Goal: Information Seeking & Learning: Learn about a topic

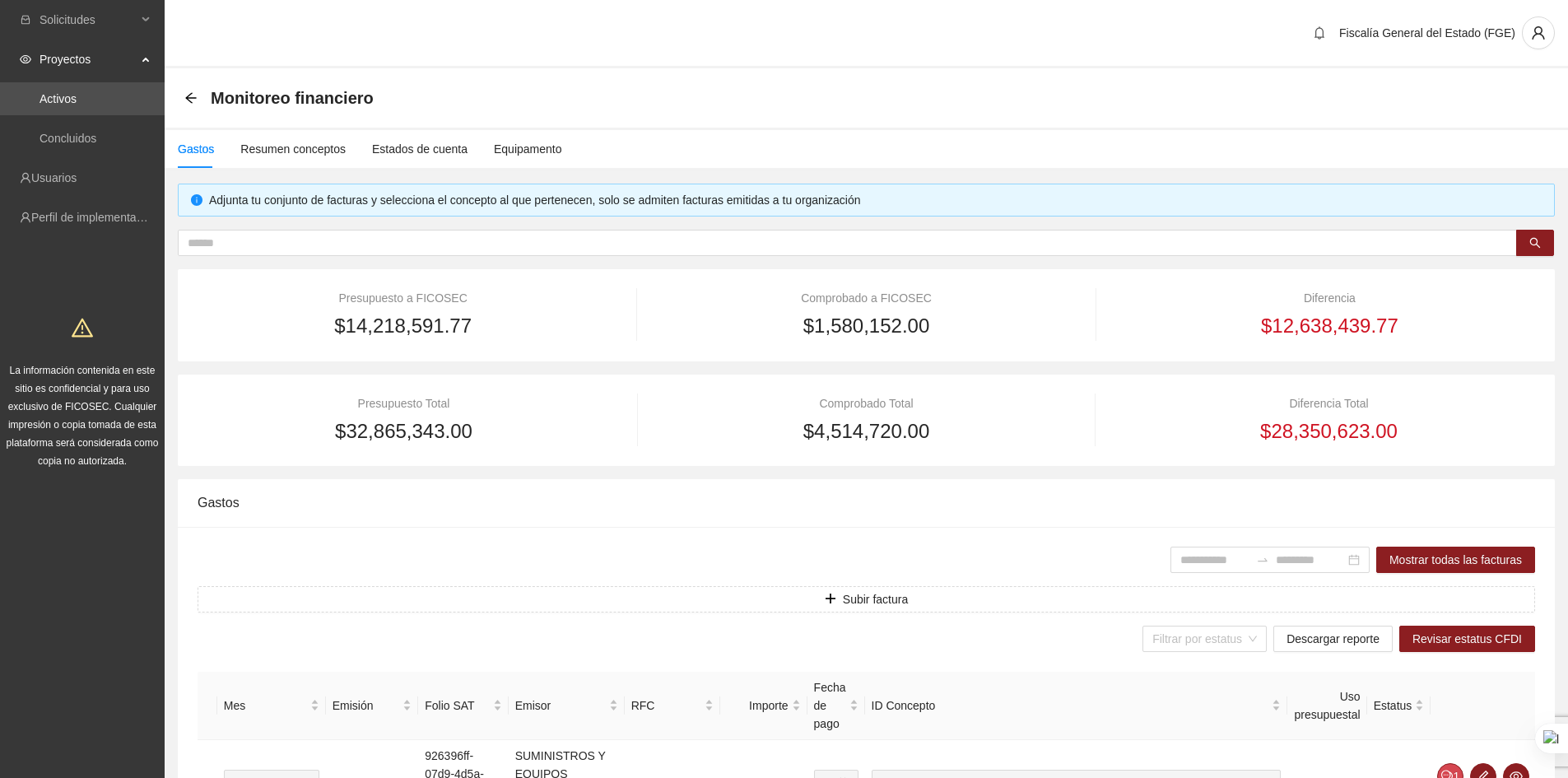
scroll to position [328, 0]
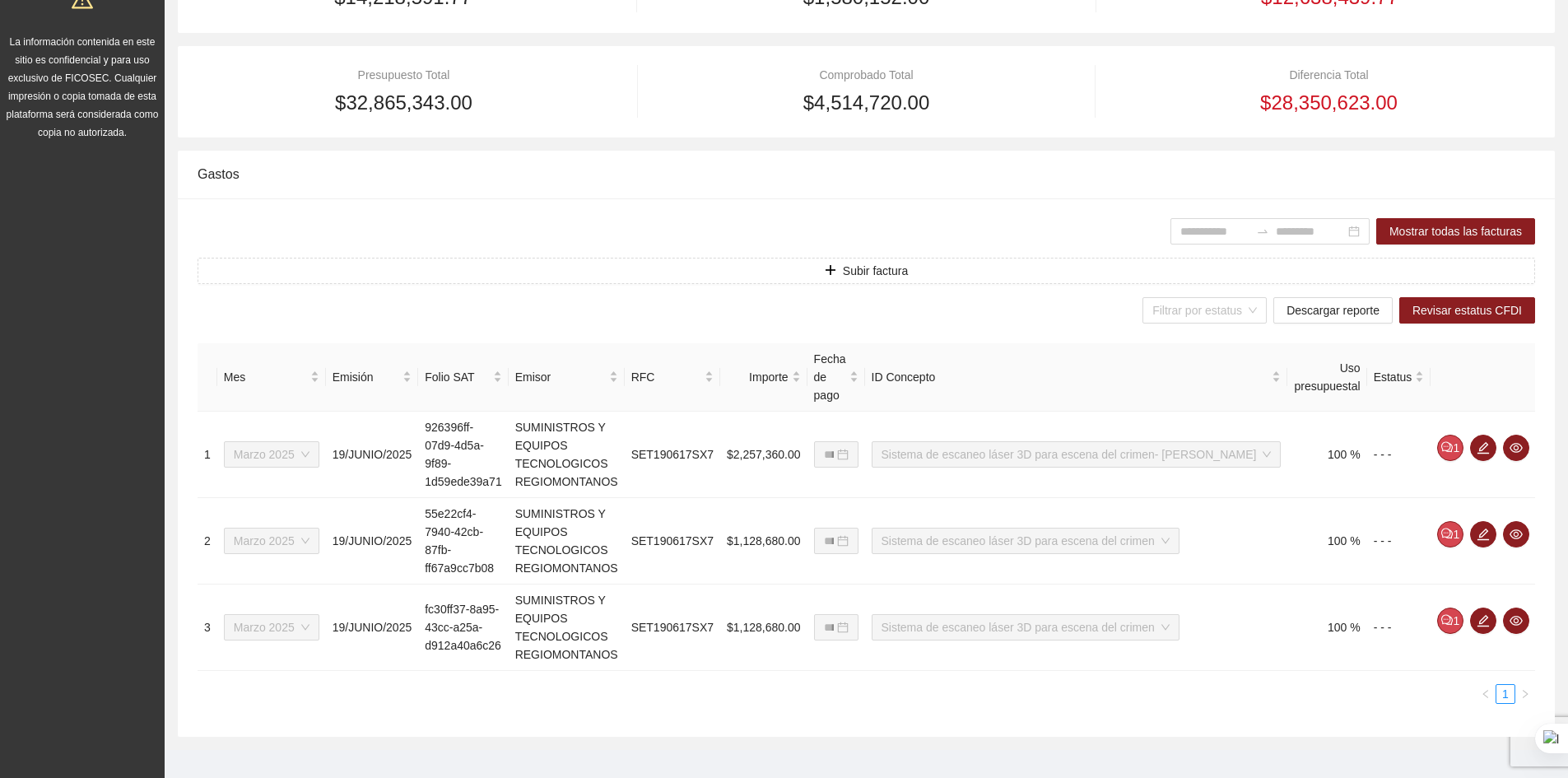
click at [873, 187] on div "Gastos" at bounding box center [866, 173] width 1338 height 47
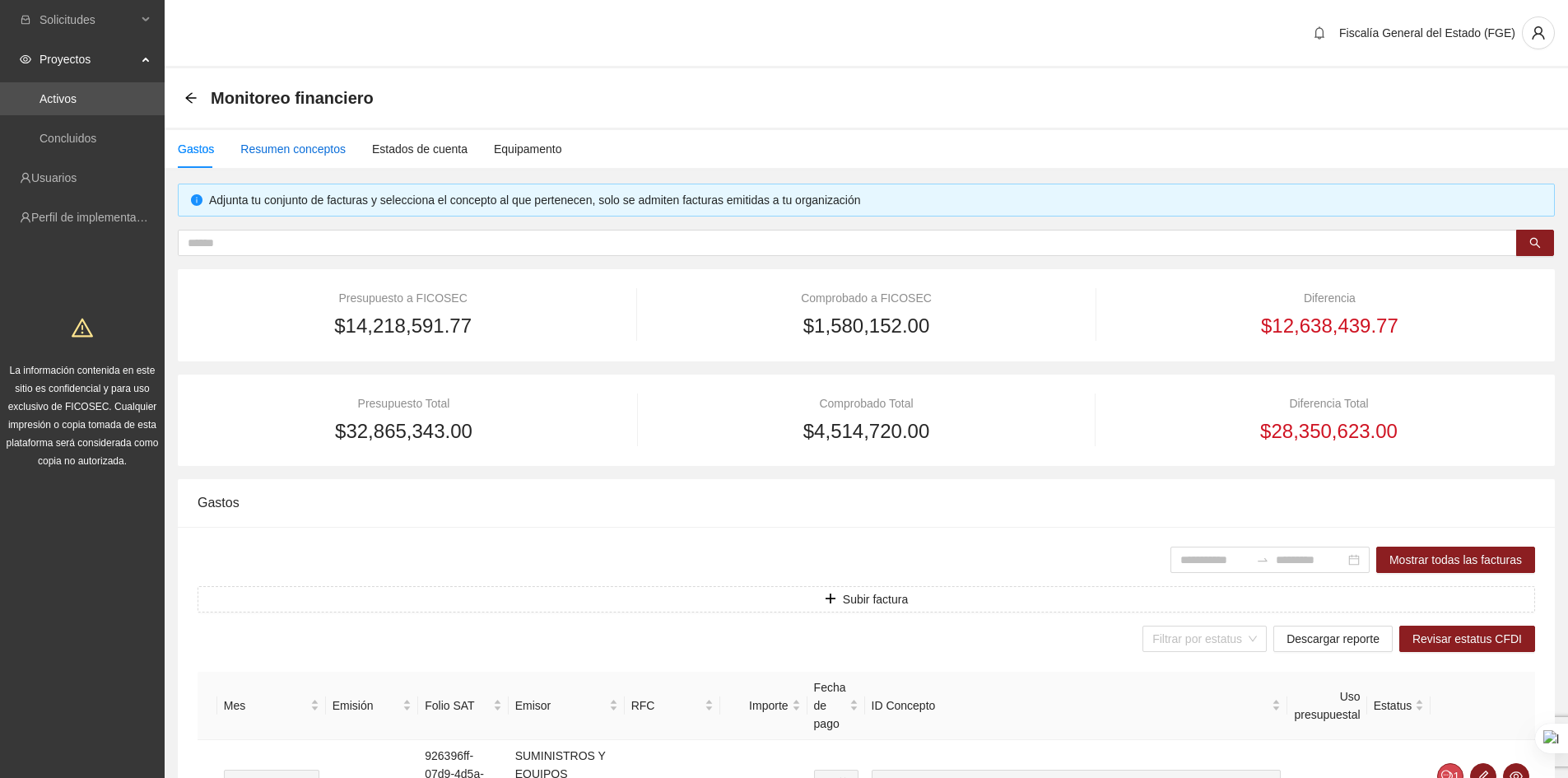
click at [264, 155] on div "Resumen conceptos" at bounding box center [293, 149] width 105 height 18
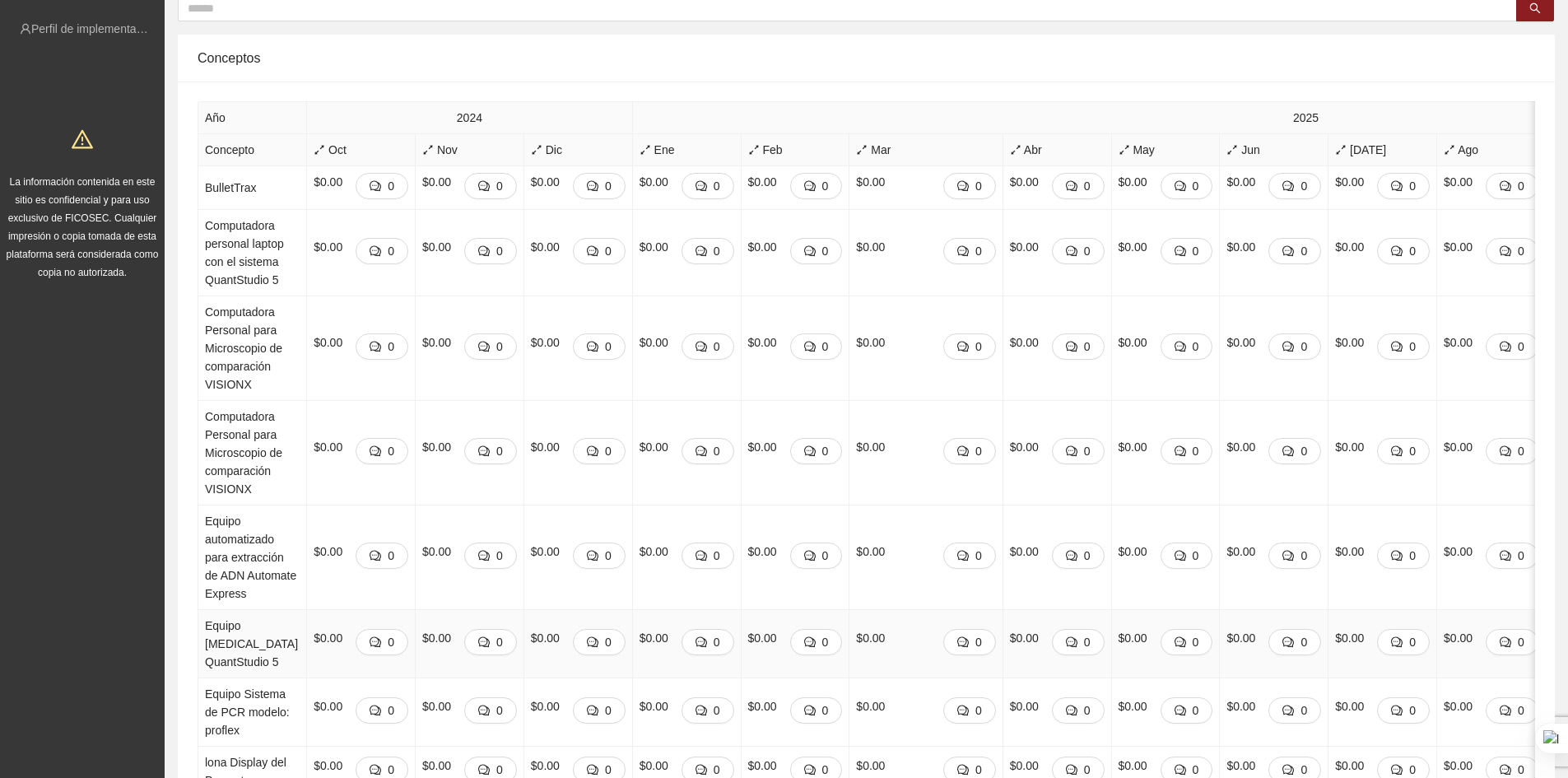
scroll to position [247, 0]
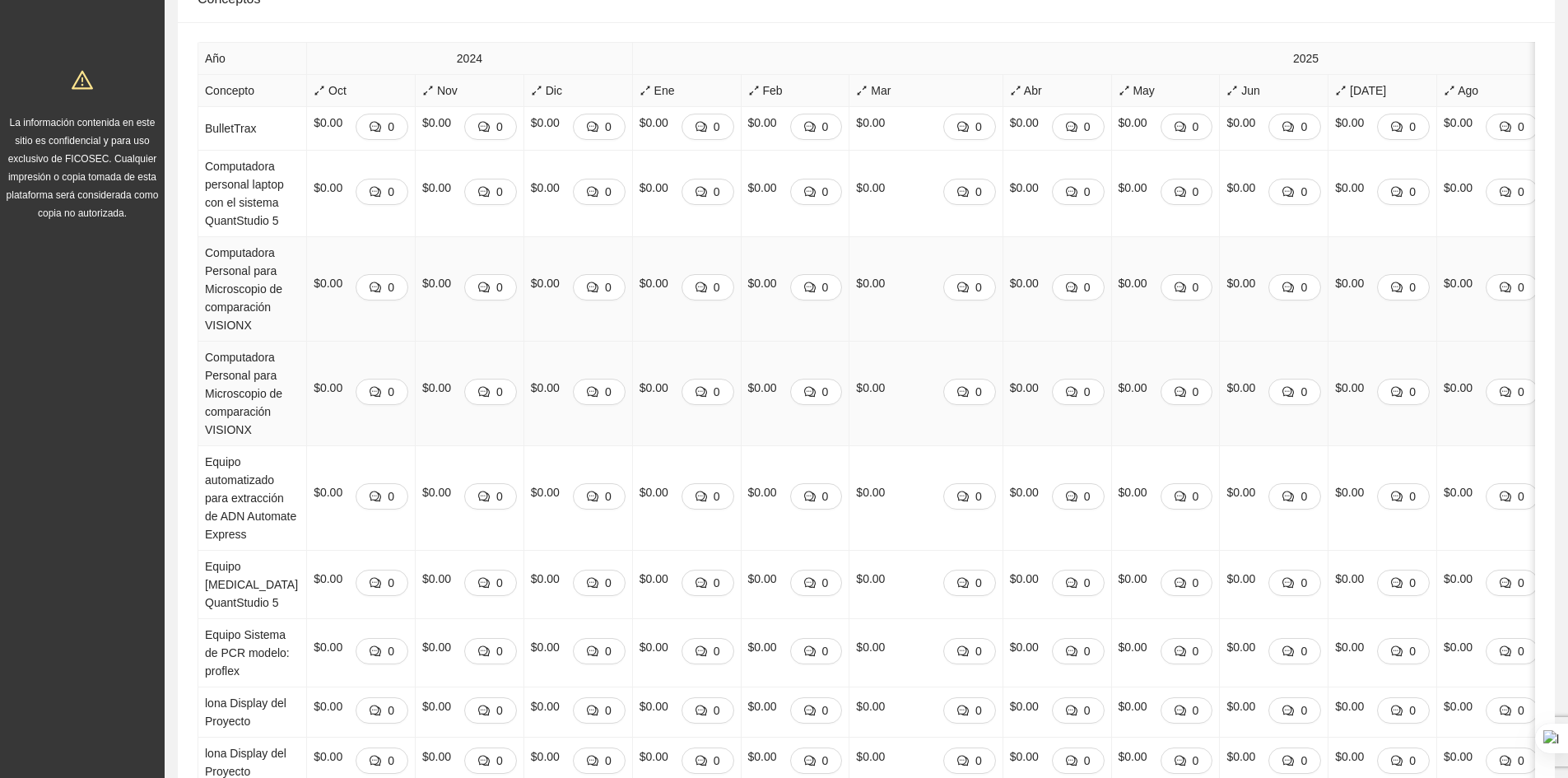
click at [633, 342] on td "$0.00 0" at bounding box center [688, 289] width 109 height 105
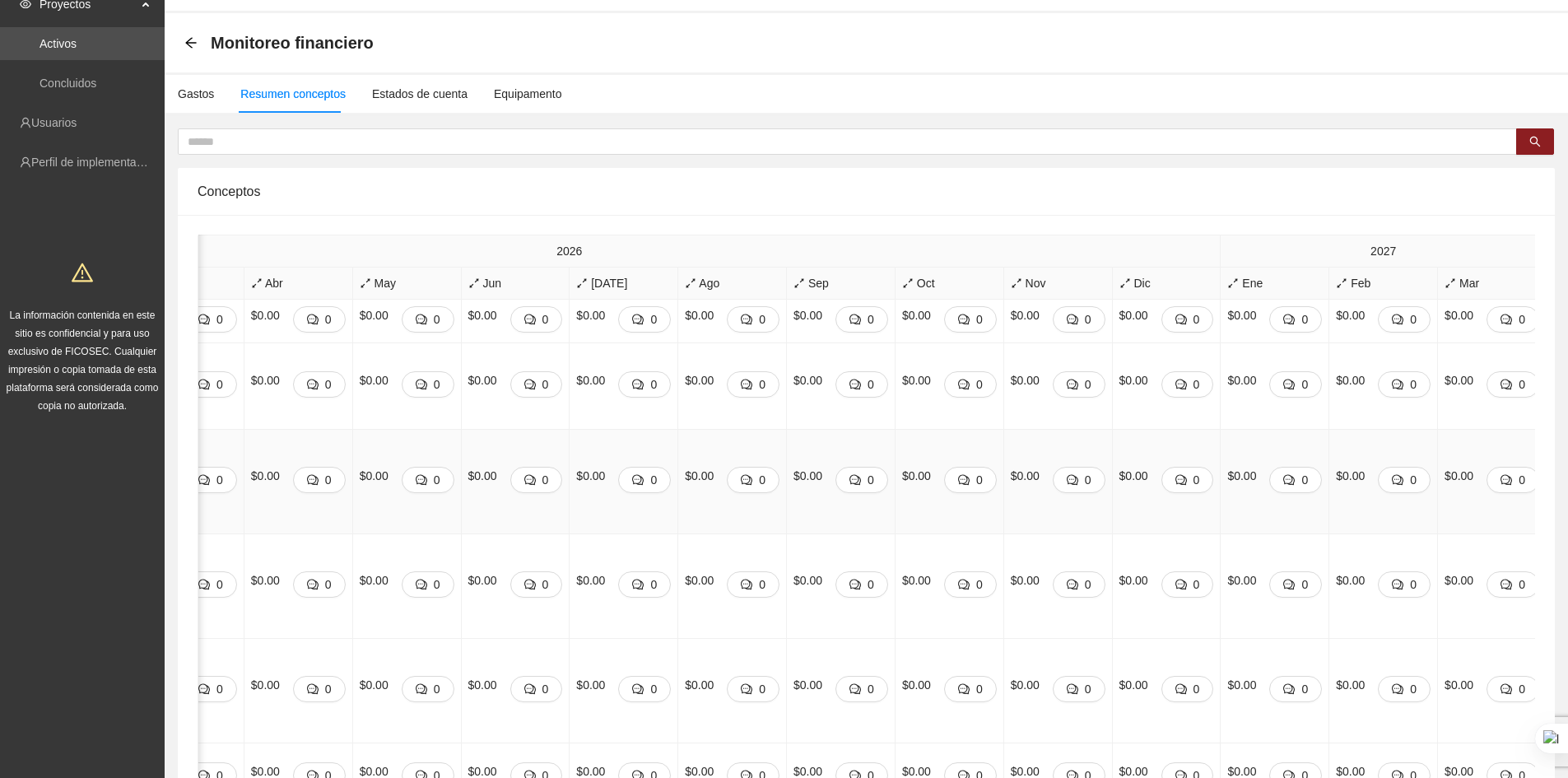
scroll to position [0, 2078]
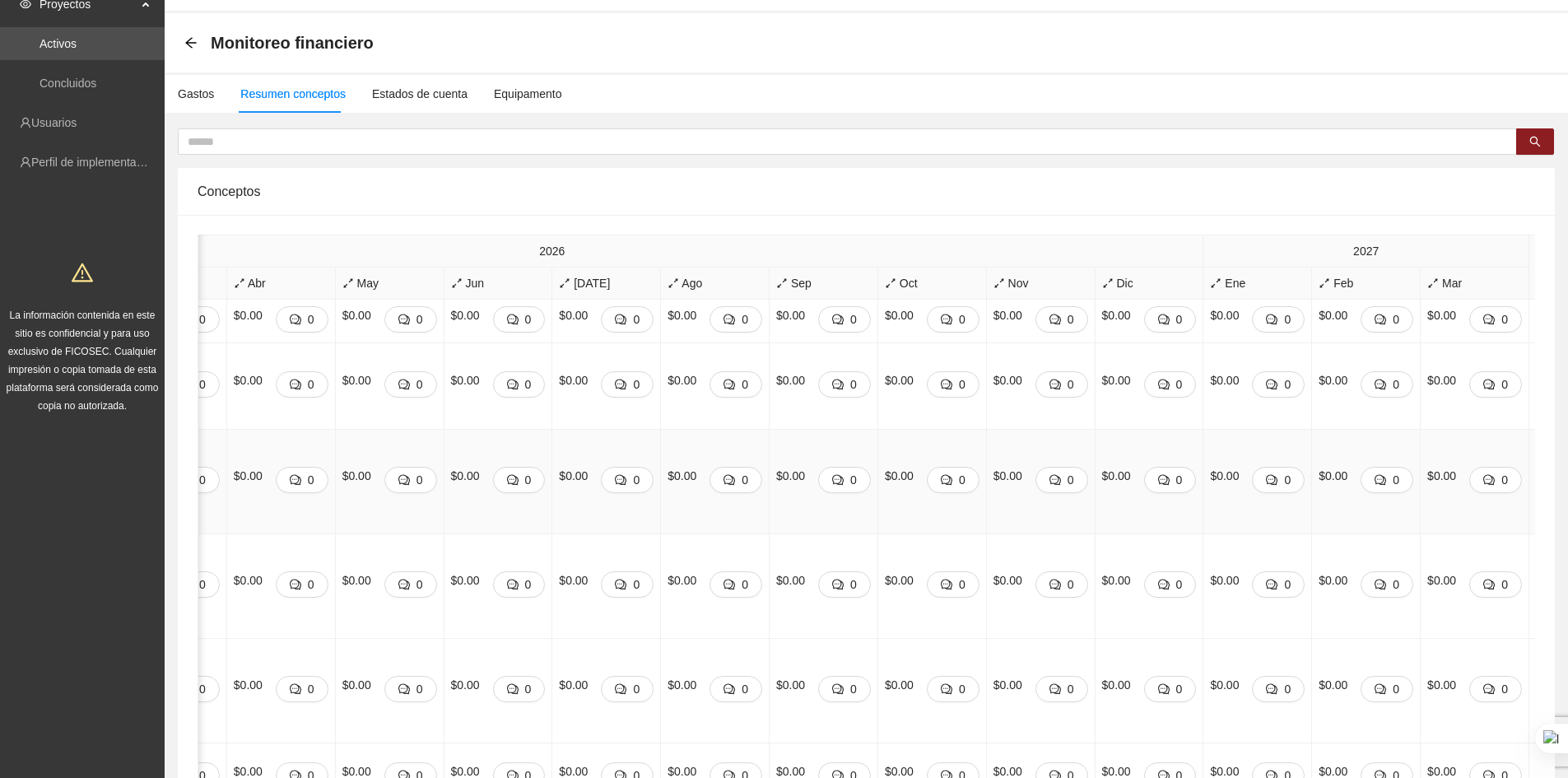
drag, startPoint x: 1118, startPoint y: 559, endPoint x: 1175, endPoint y: 567, distance: 57.6
click at [416, 96] on div "Estados de cuenta" at bounding box center [420, 94] width 95 height 18
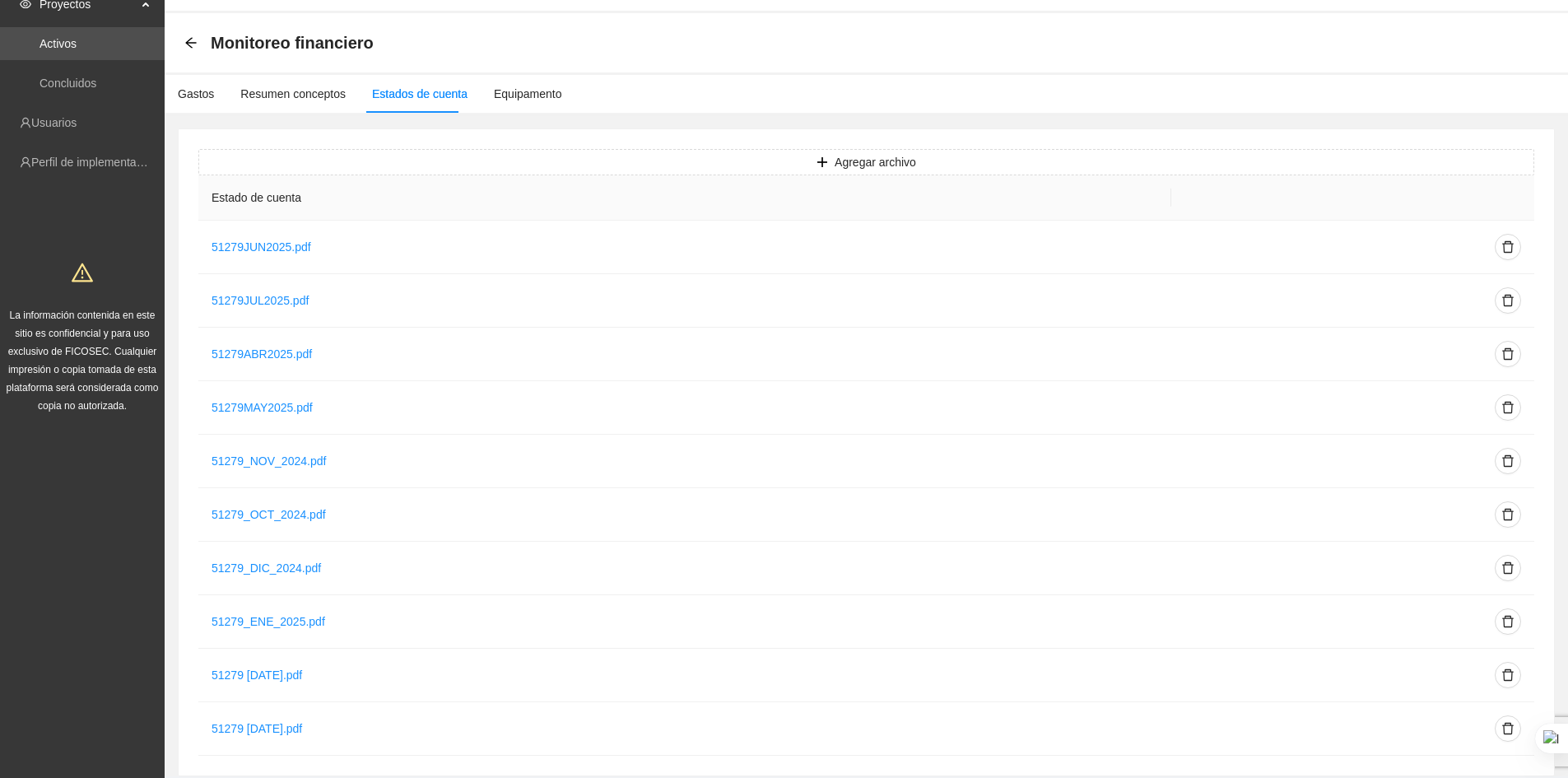
scroll to position [0, 0]
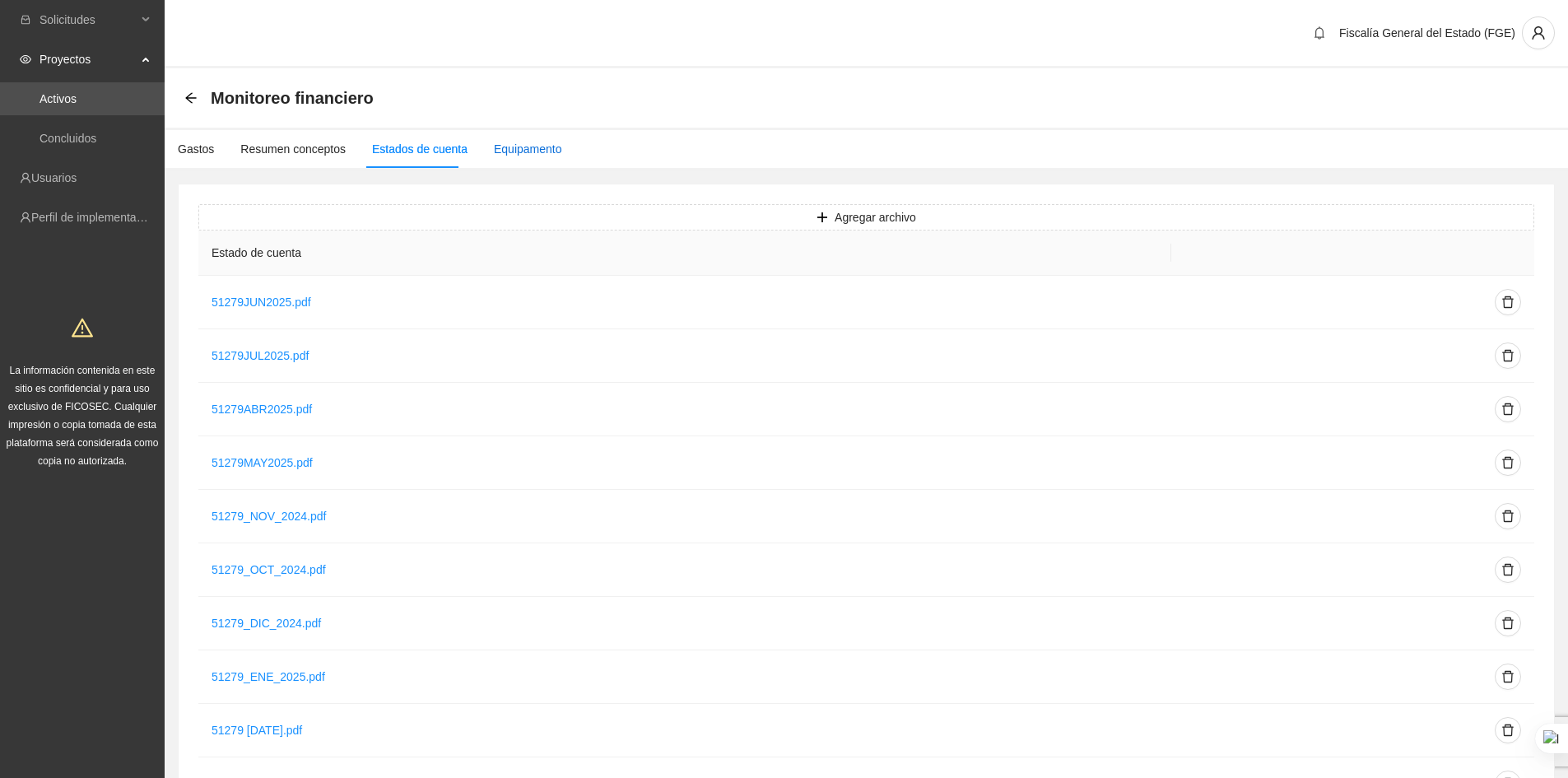
click at [520, 150] on div "Equipamento" at bounding box center [528, 149] width 68 height 18
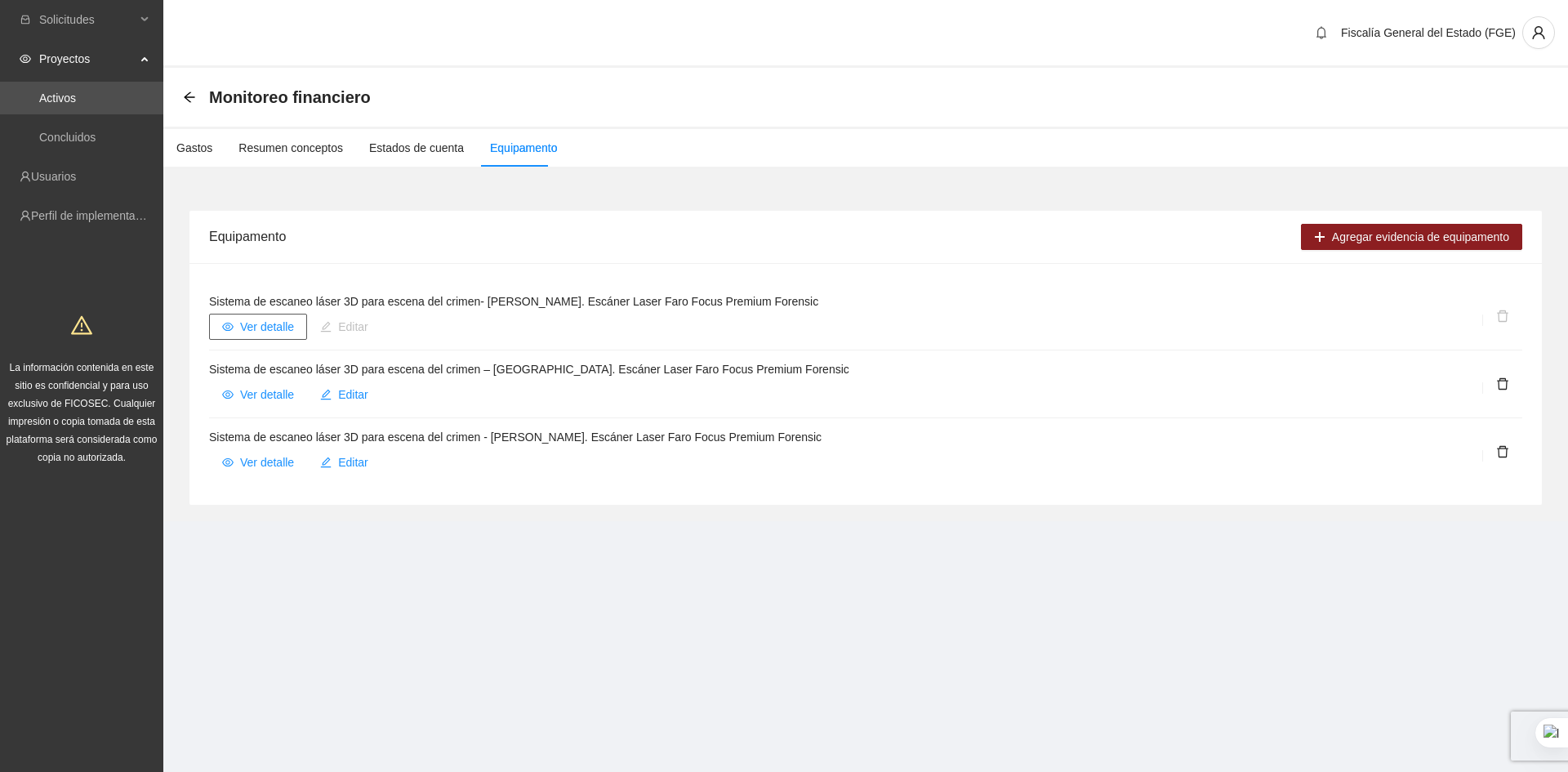
click at [248, 331] on span "Ver detalle" at bounding box center [267, 327] width 54 height 18
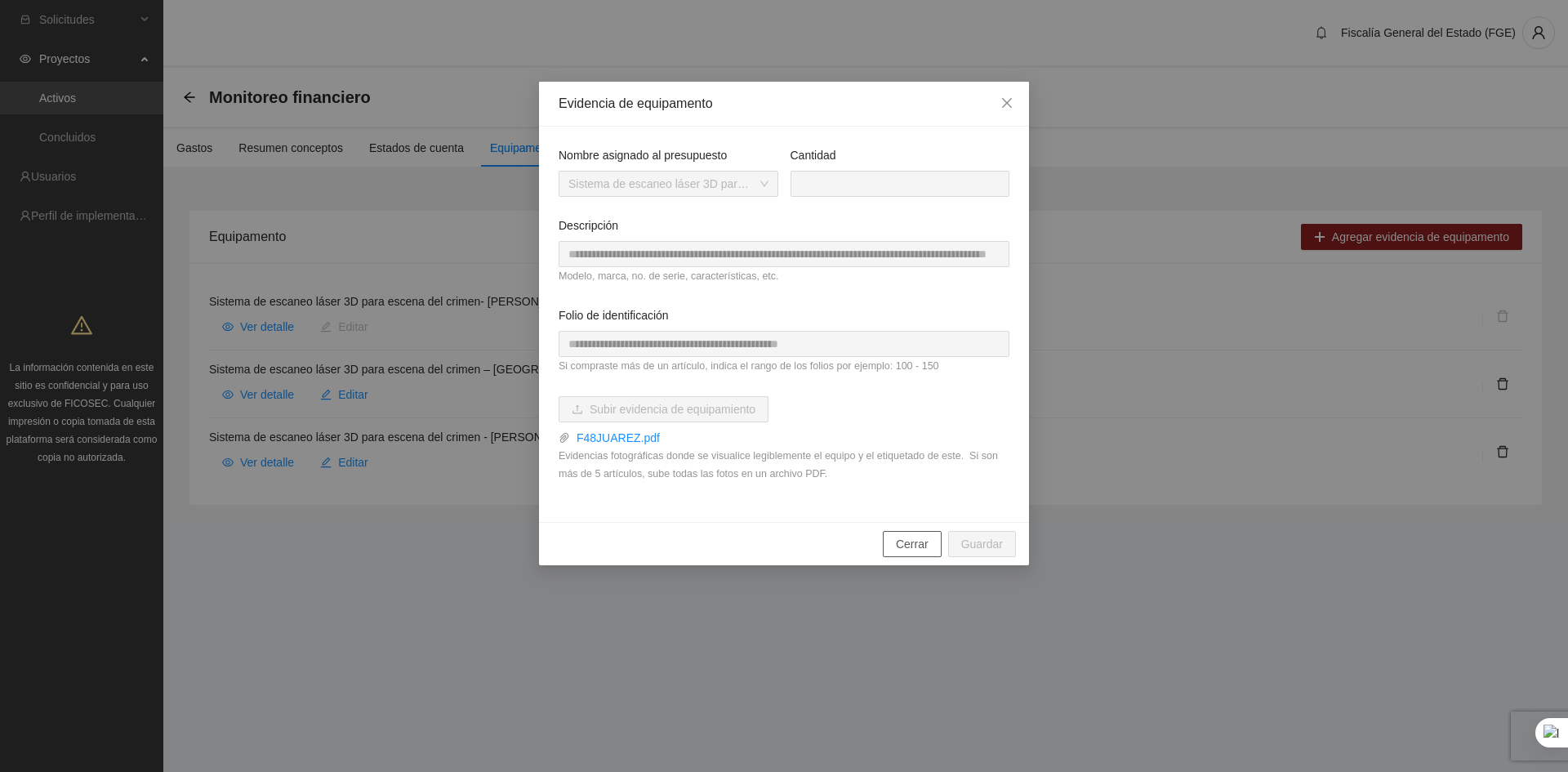
click at [918, 542] on span "Cerrar" at bounding box center [912, 543] width 33 height 18
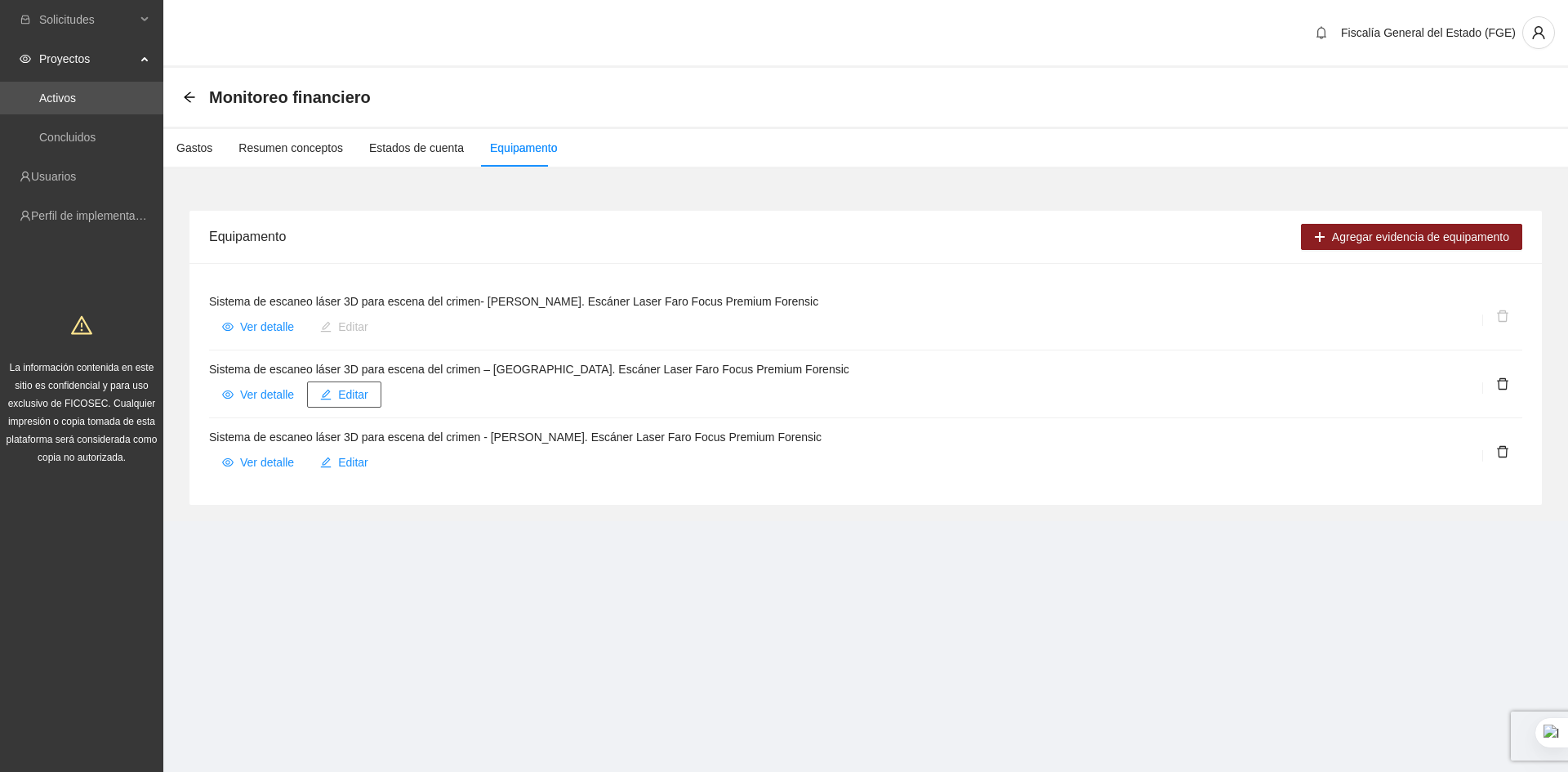
click at [352, 397] on span "Editar" at bounding box center [353, 394] width 30 height 18
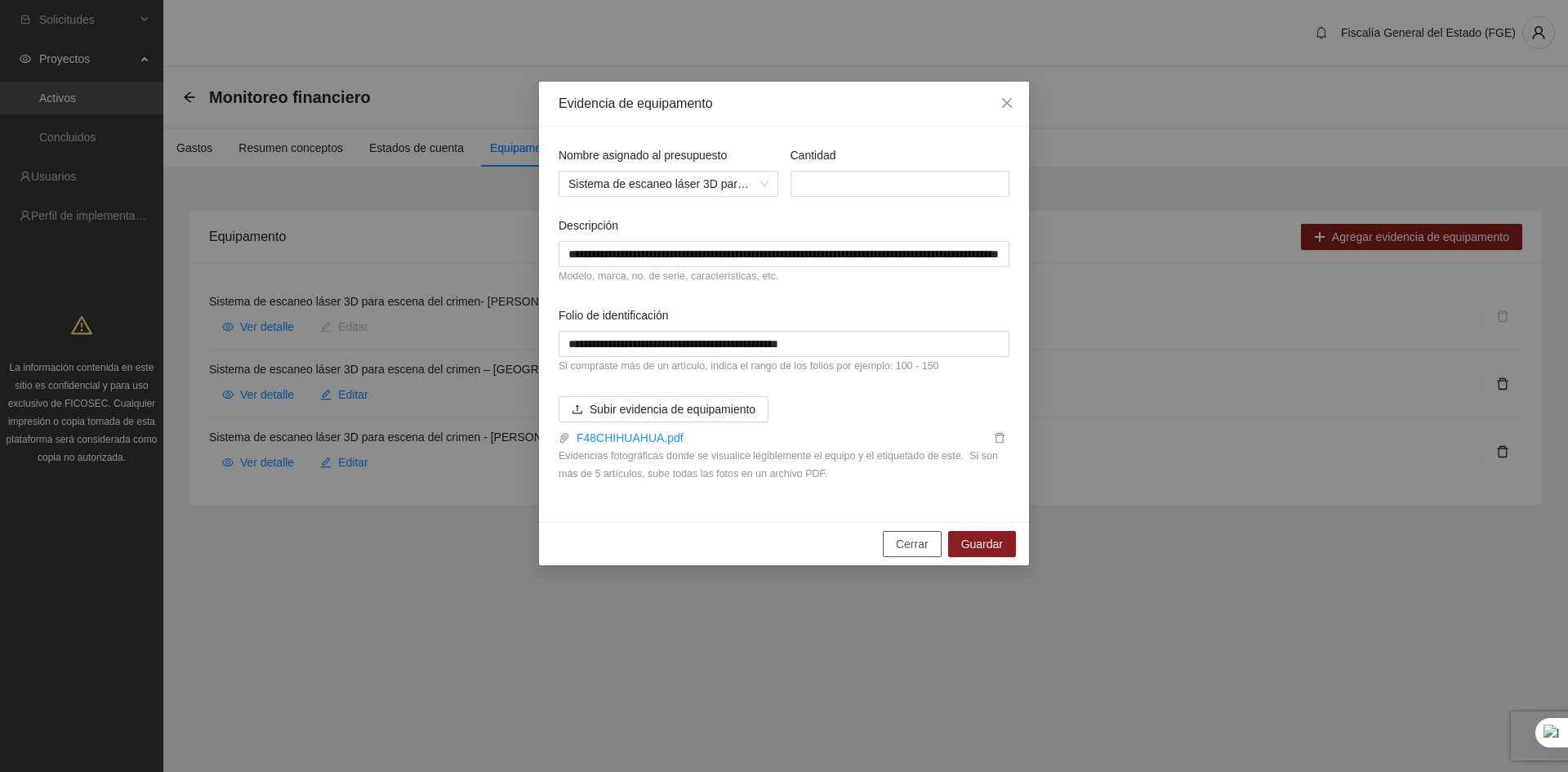
click at [906, 548] on span "Cerrar" at bounding box center [912, 543] width 33 height 18
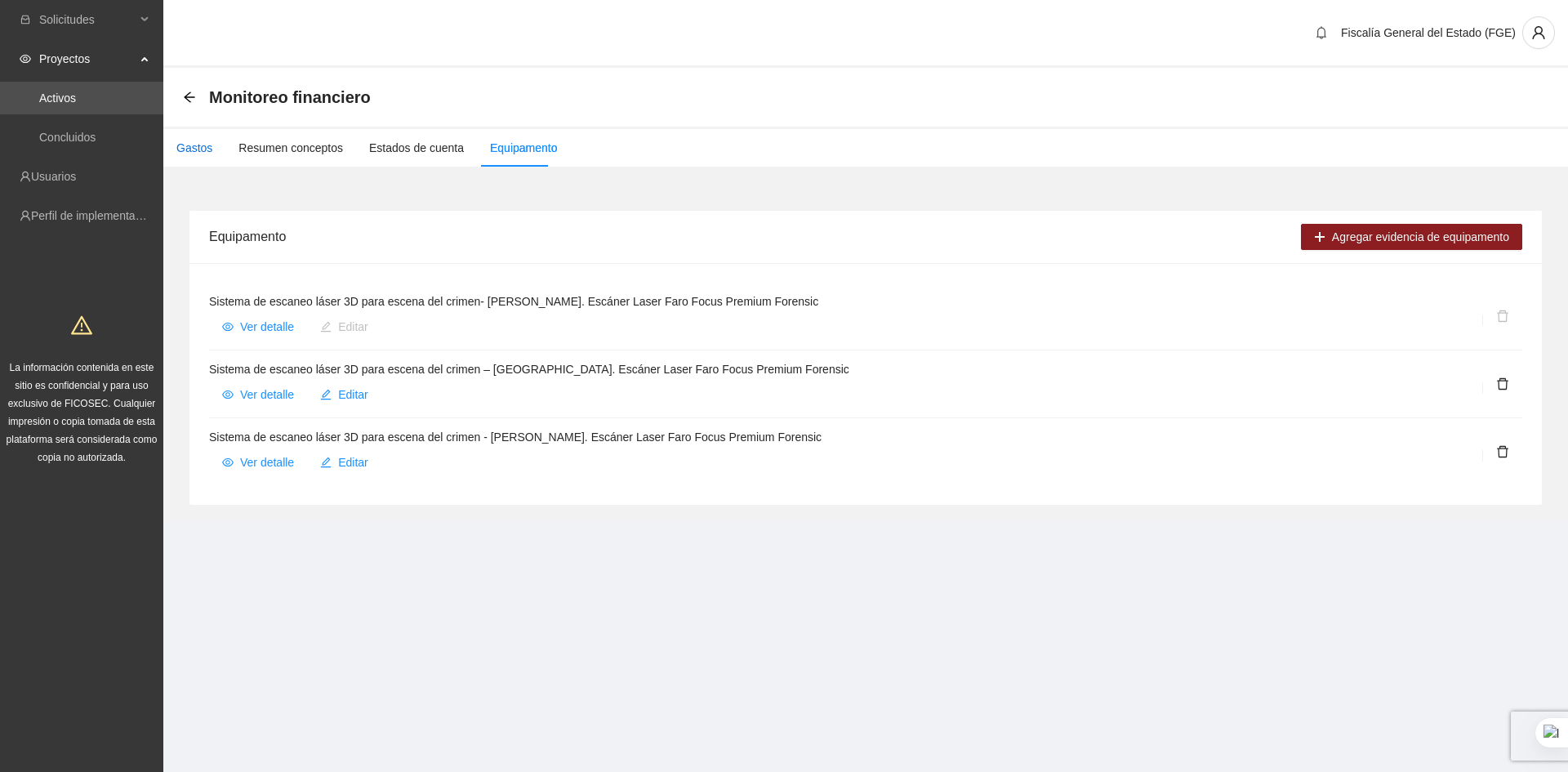
click at [187, 143] on div "Gastos" at bounding box center [194, 148] width 36 height 18
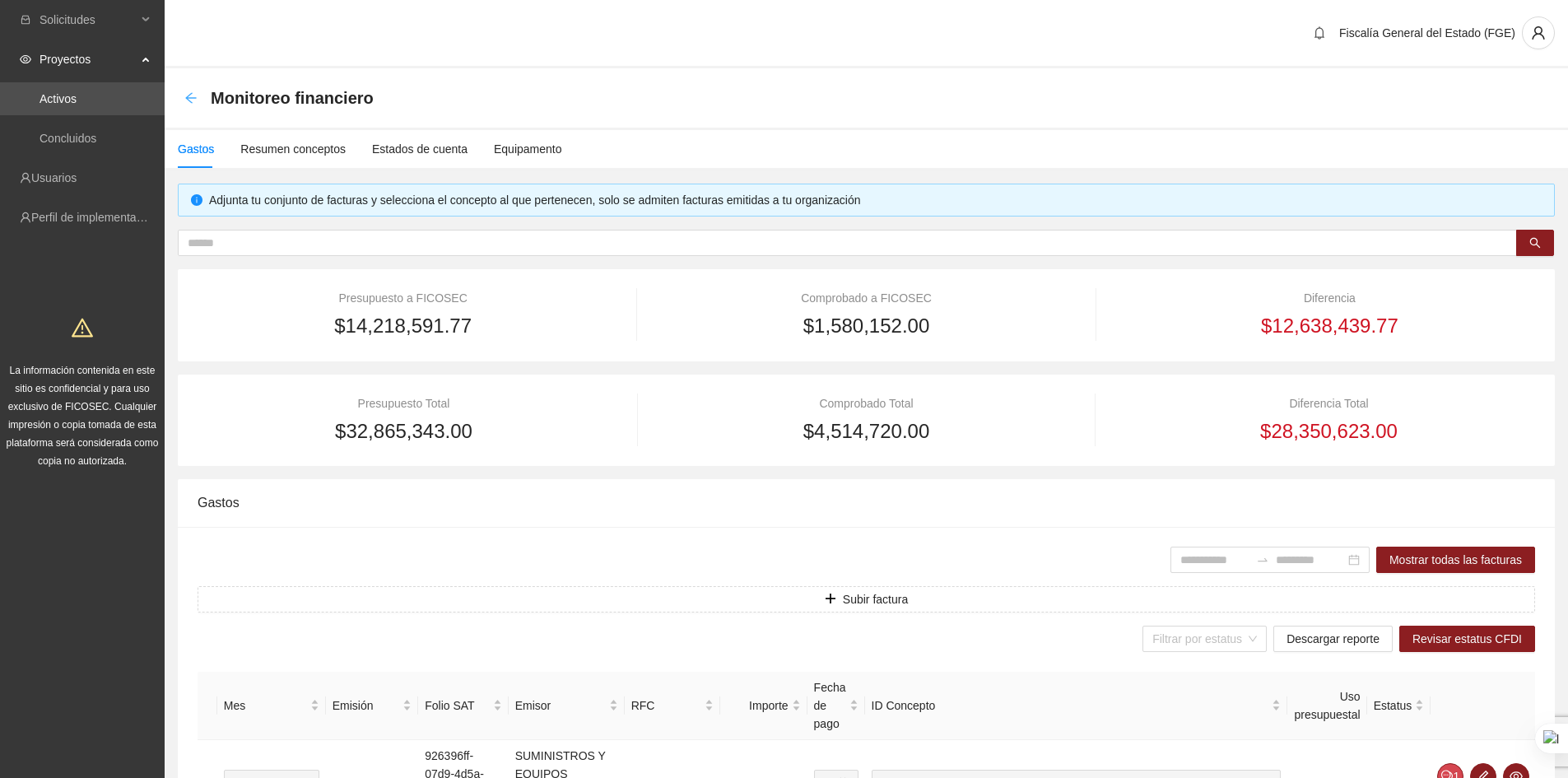
click at [184, 99] on icon "arrow-left" at bounding box center [190, 97] width 13 height 13
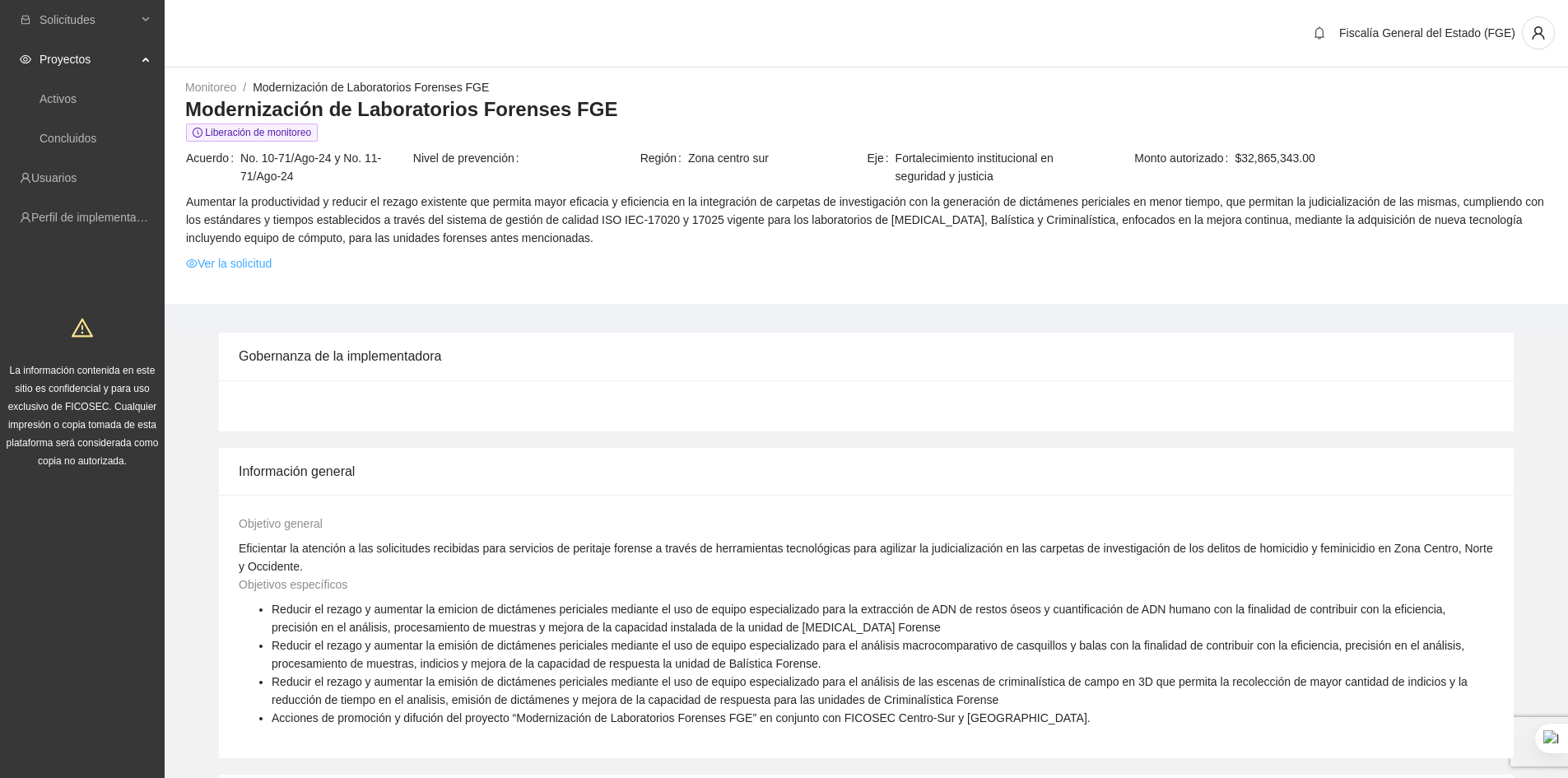
click at [235, 265] on link "Ver la solicitud" at bounding box center [229, 263] width 86 height 18
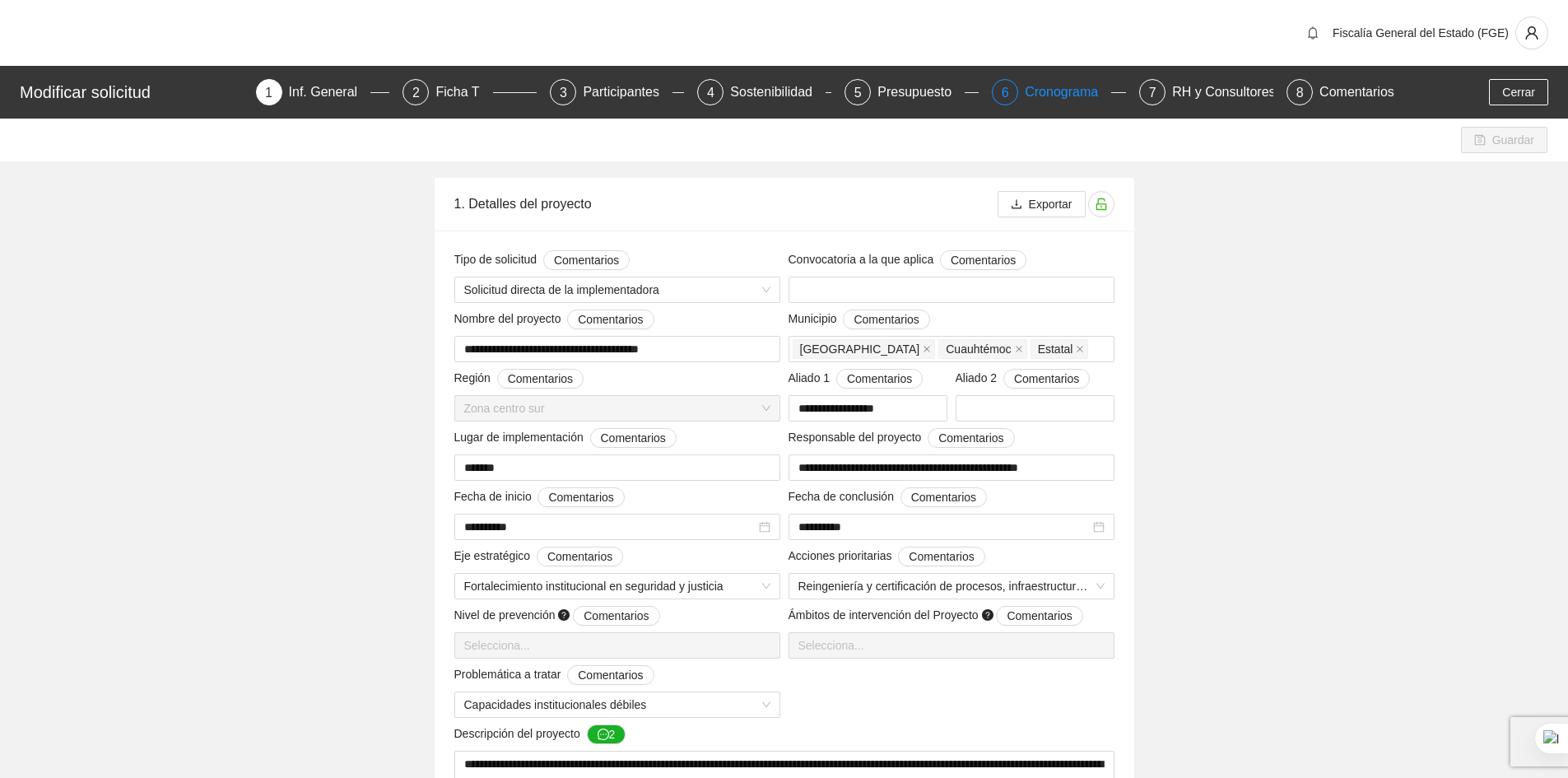
click at [1078, 96] on div "Cronograma" at bounding box center [1068, 92] width 87 height 26
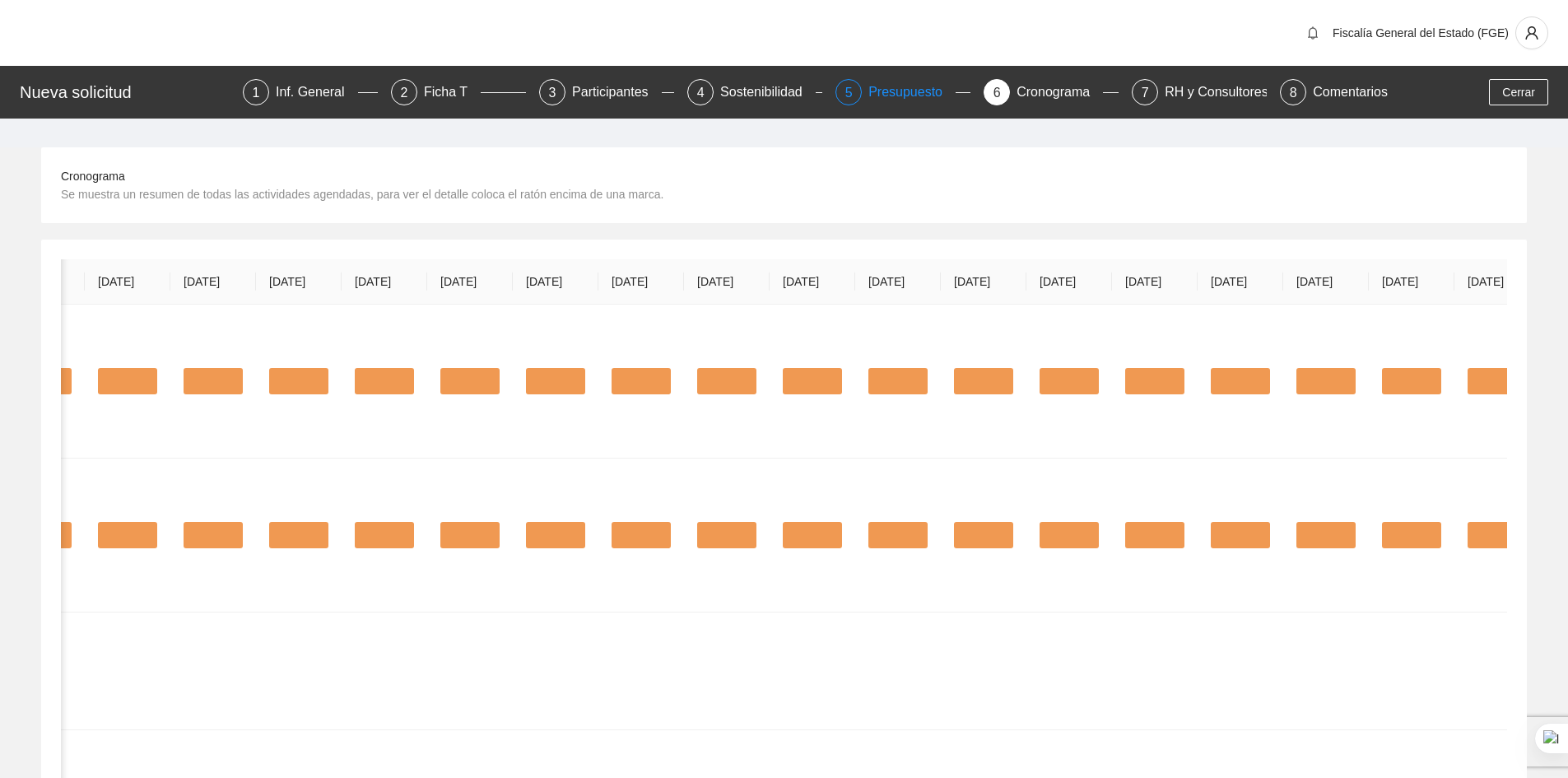
click at [905, 99] on div "Presupuesto" at bounding box center [912, 92] width 88 height 26
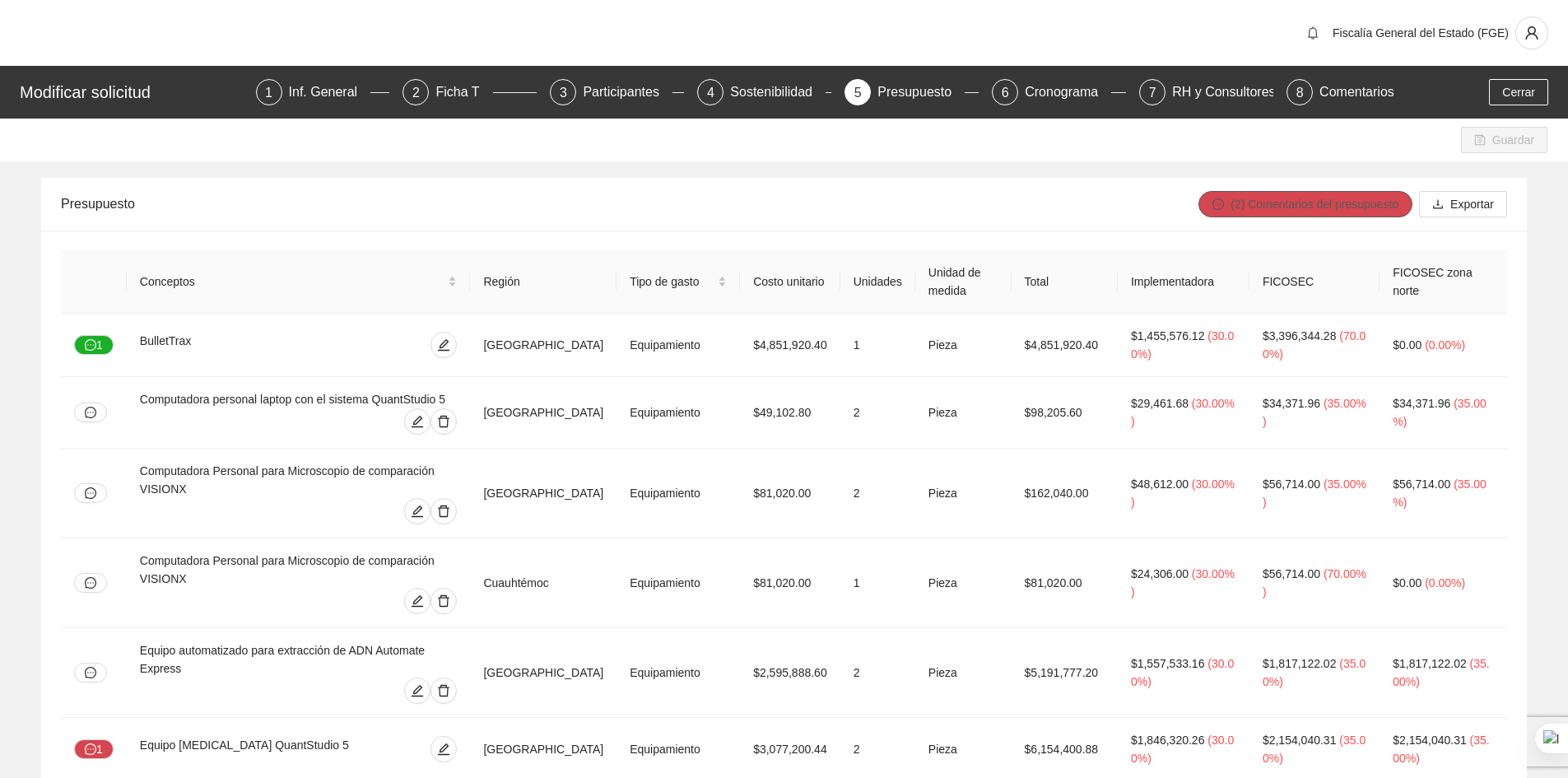
click at [1243, 208] on span "(2) Comentarios del presupuesto" at bounding box center [1315, 203] width 168 height 18
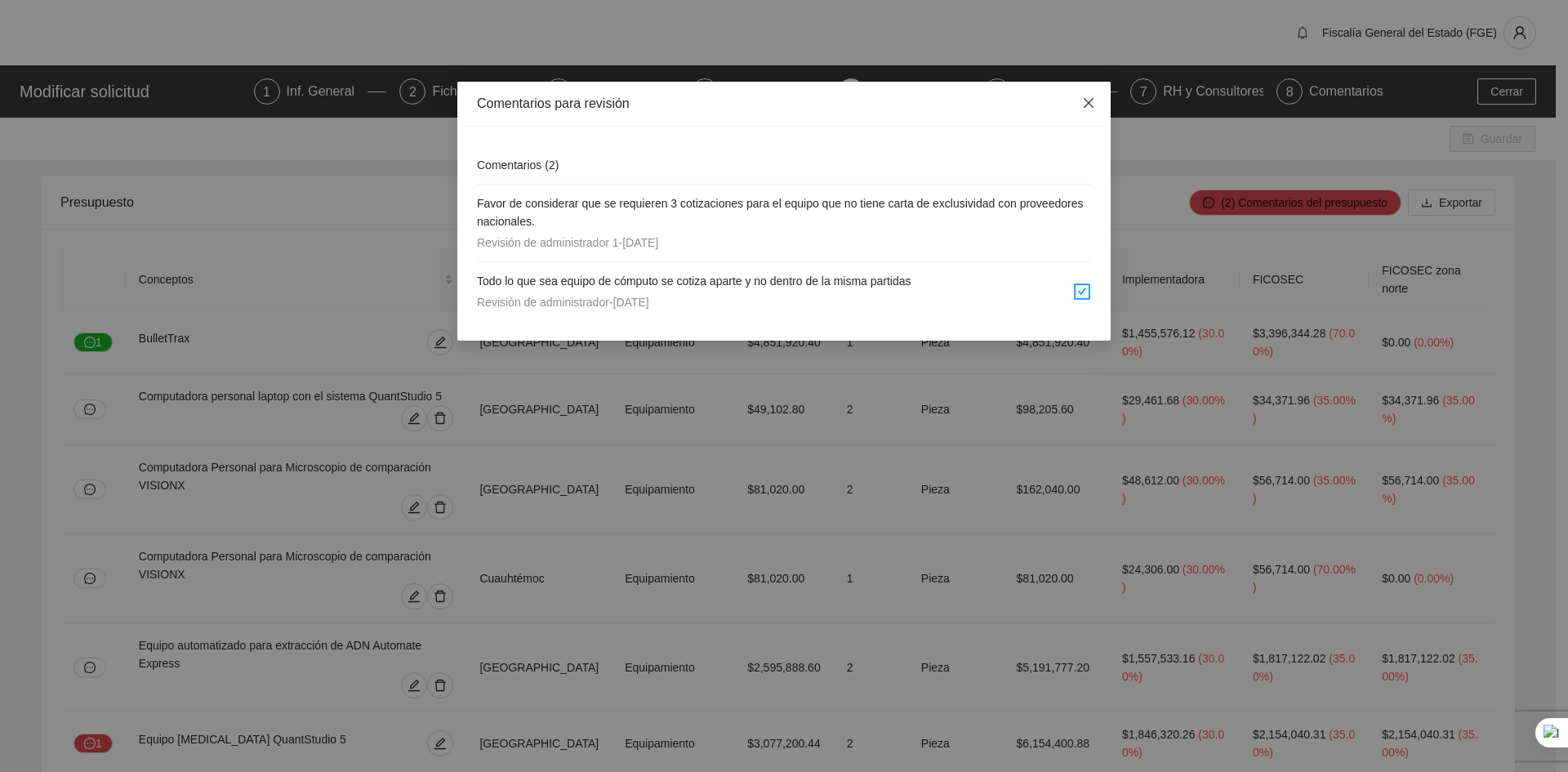
click at [1095, 105] on icon "close" at bounding box center [1088, 102] width 13 height 13
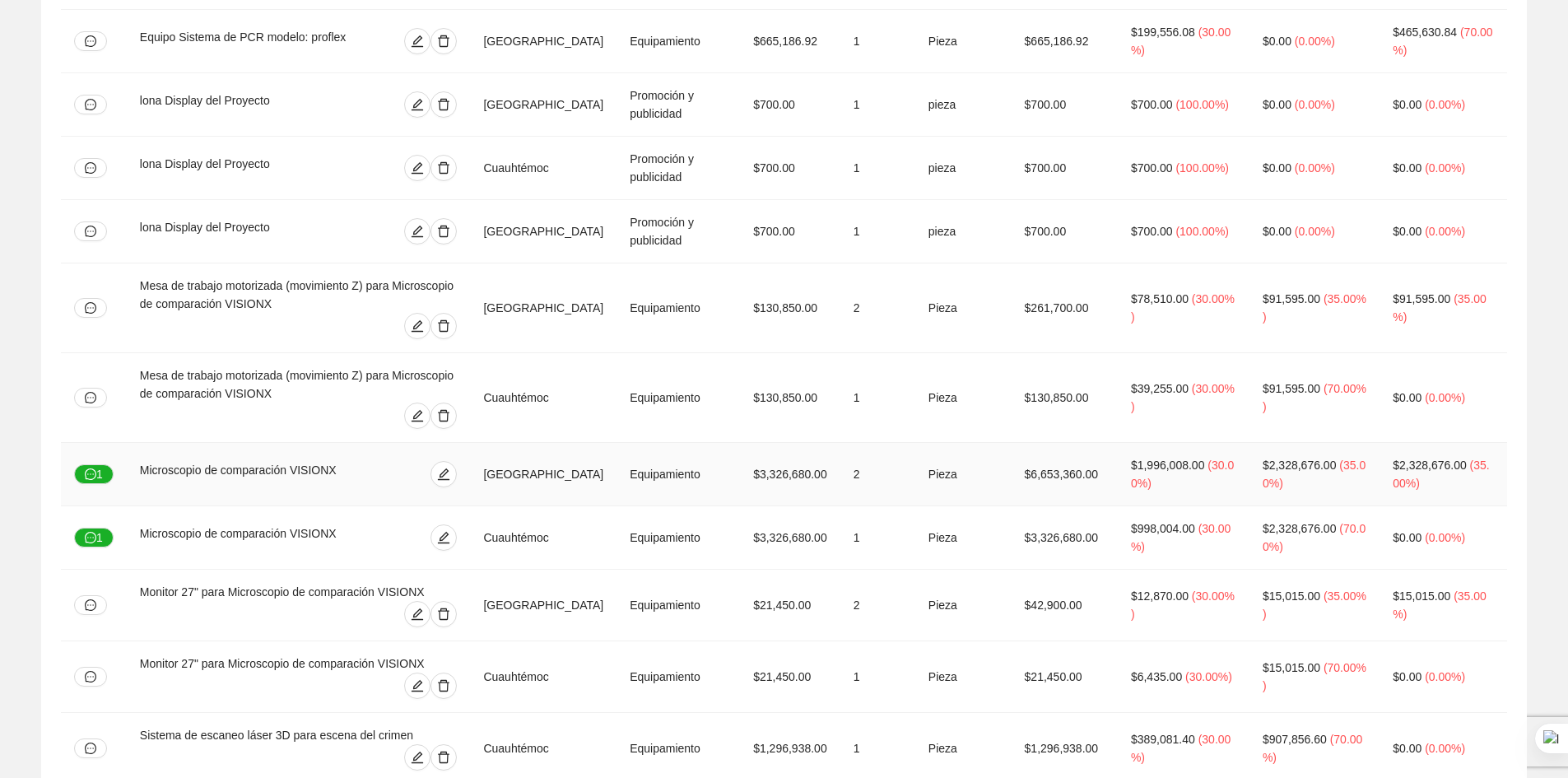
scroll to position [988, 0]
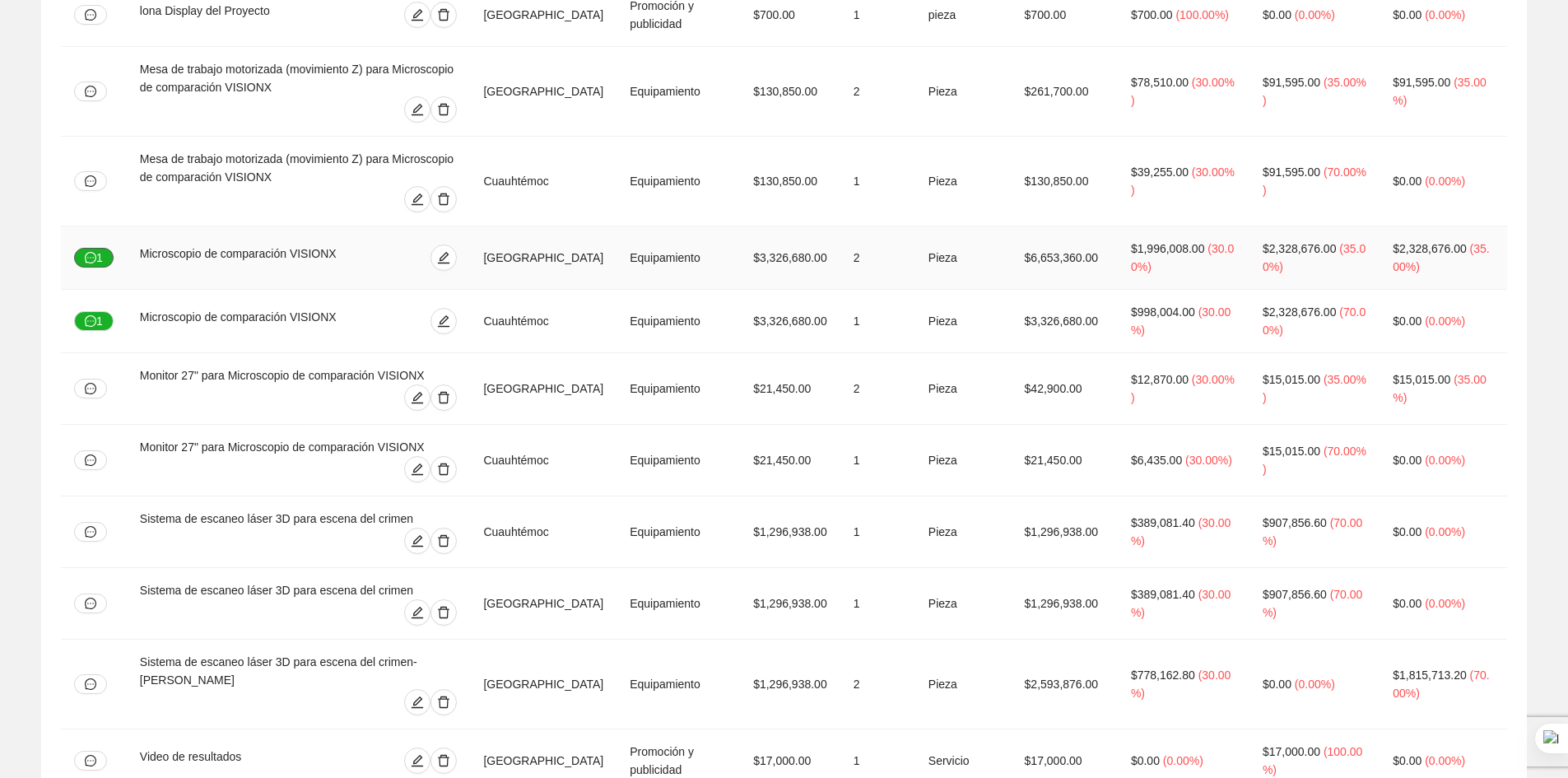
click at [92, 252] on icon "message" at bounding box center [91, 258] width 12 height 12
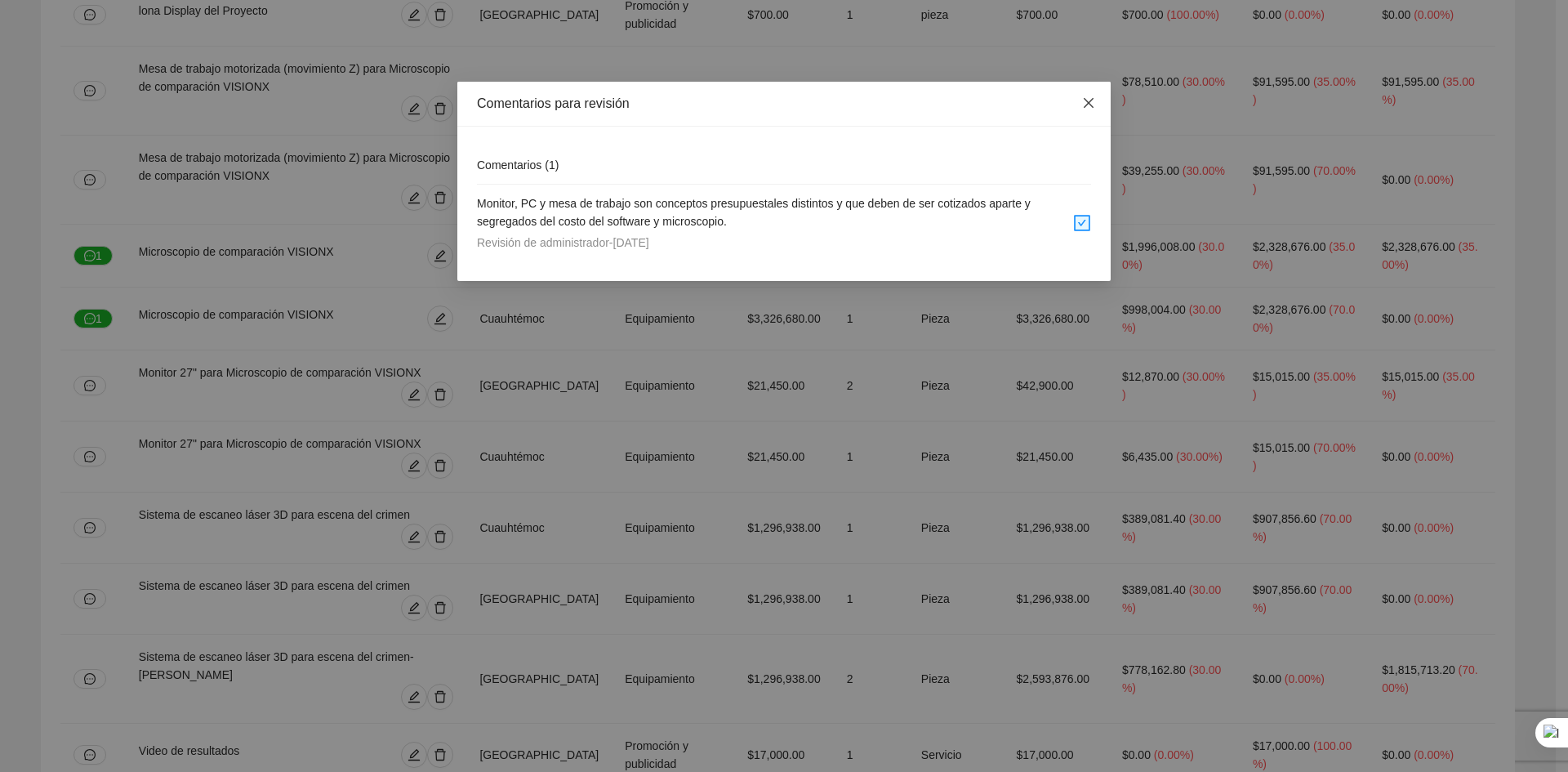
click at [1093, 105] on icon "close" at bounding box center [1088, 102] width 13 height 13
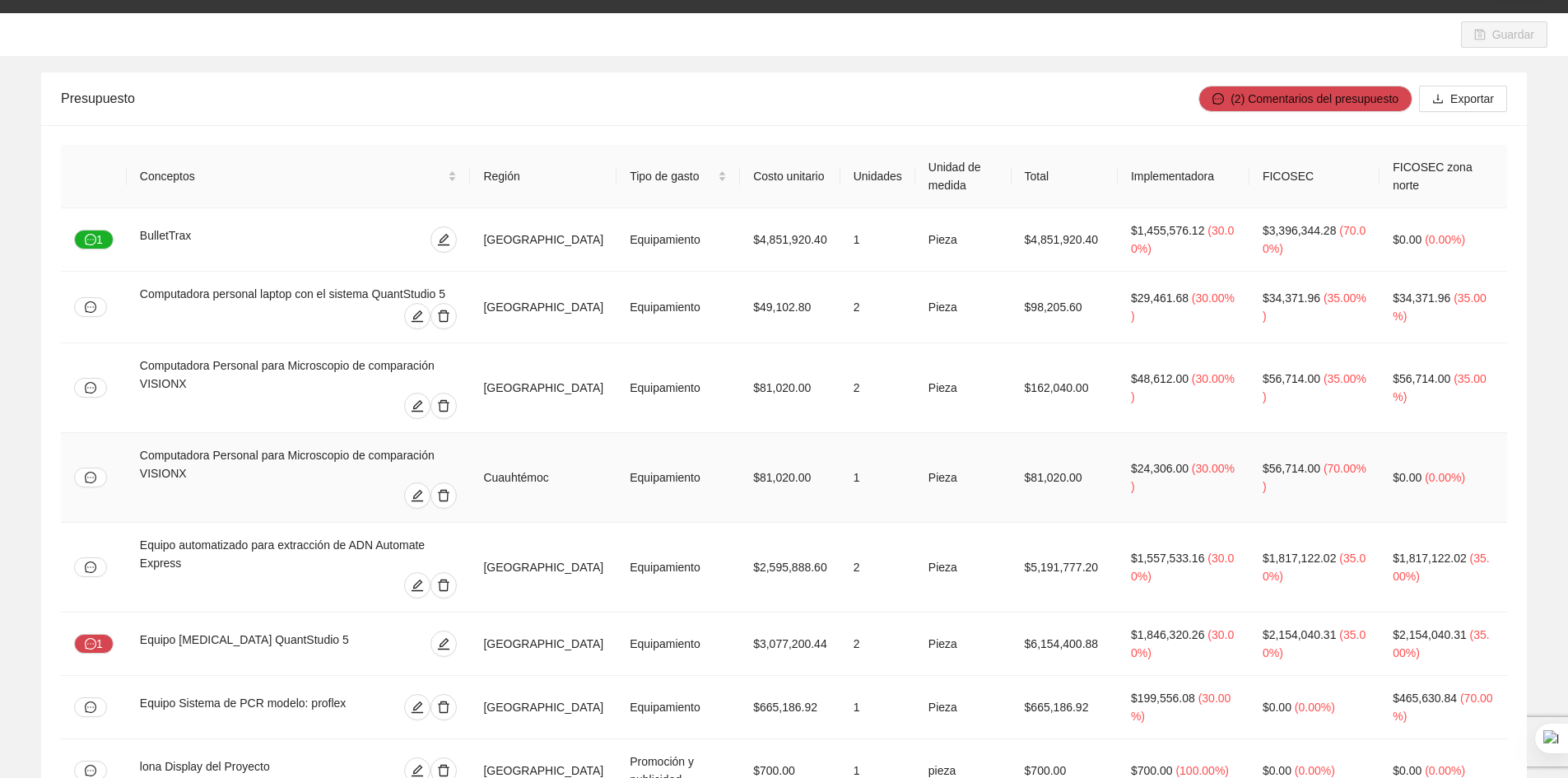
scroll to position [0, 0]
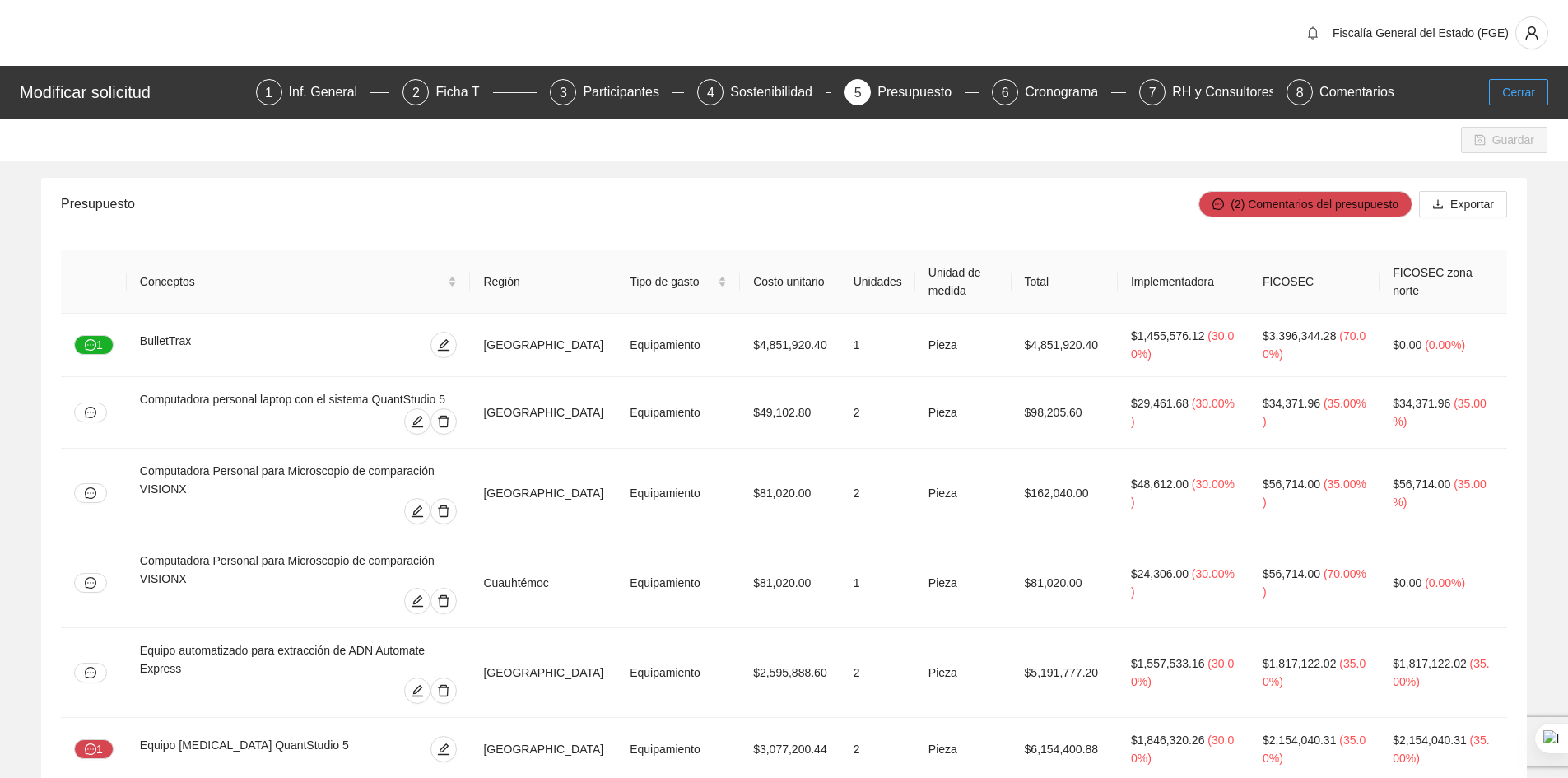
click at [1523, 90] on span "Cerrar" at bounding box center [1518, 92] width 33 height 18
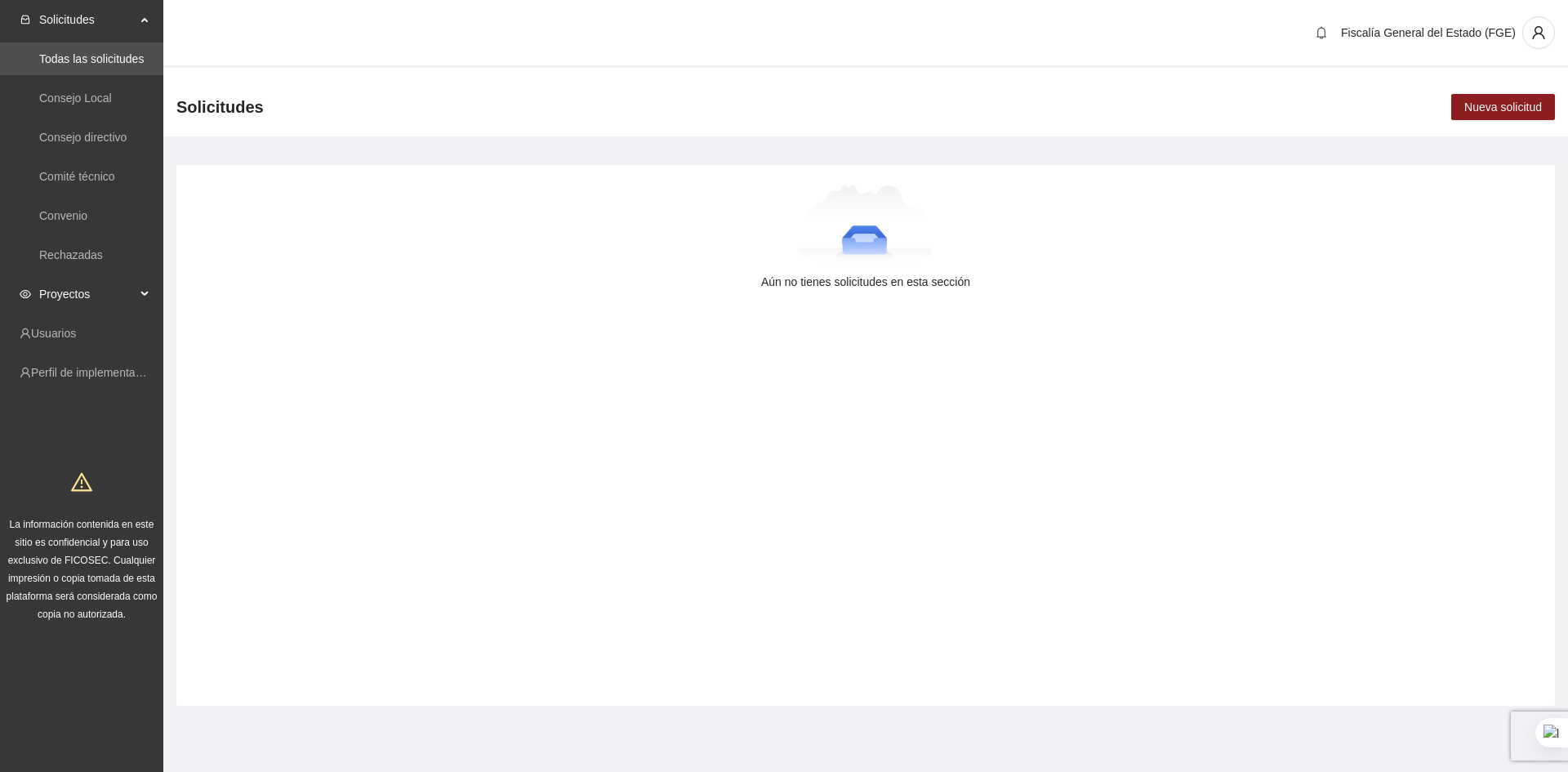
click at [74, 296] on span "Proyectos" at bounding box center [87, 294] width 96 height 33
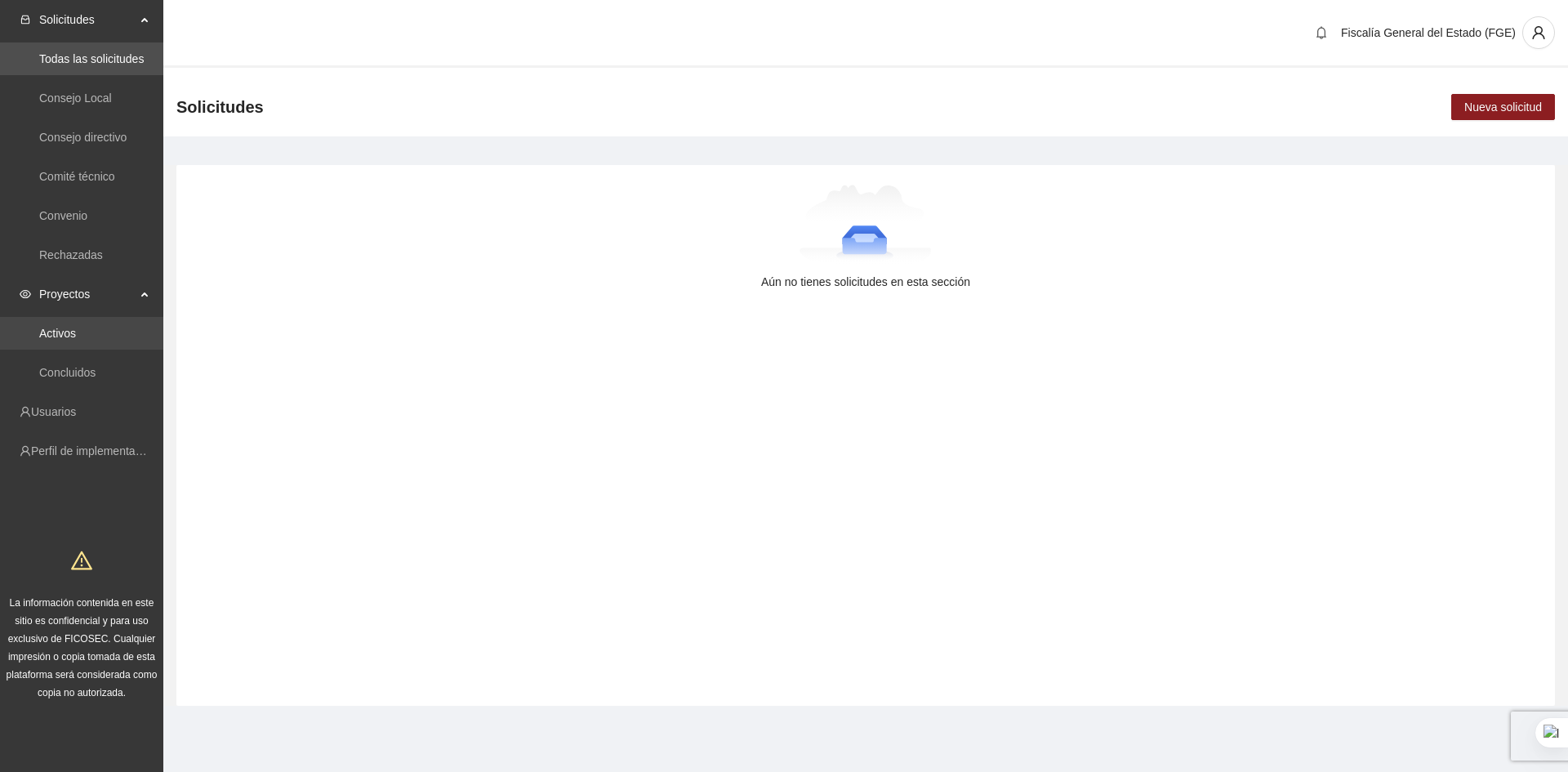
click at [67, 333] on link "Activos" at bounding box center [57, 332] width 37 height 13
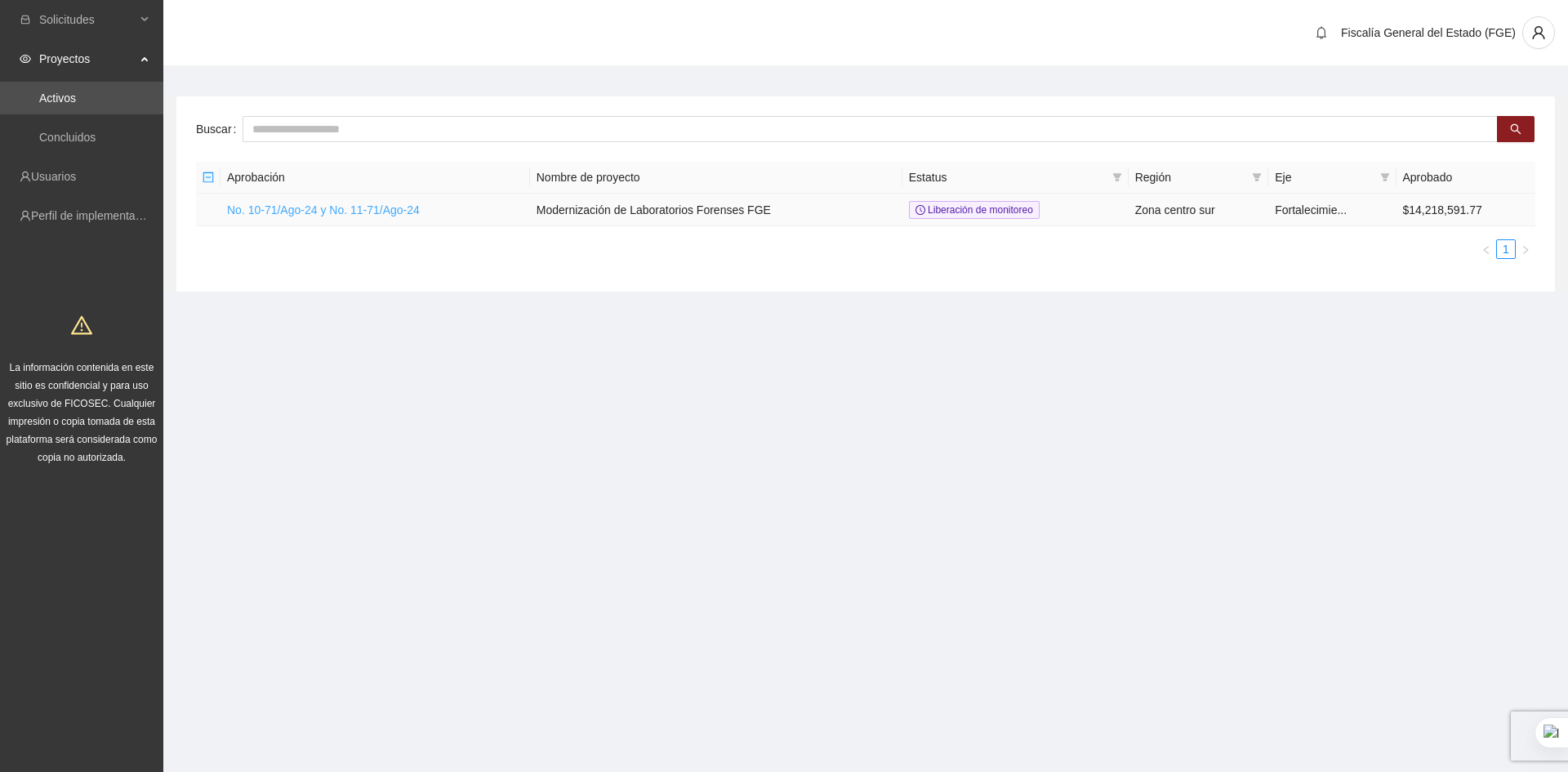
click at [356, 214] on link "No. 10-71/Ago-24 y No. 11-71/Ago-24" at bounding box center [323, 209] width 193 height 13
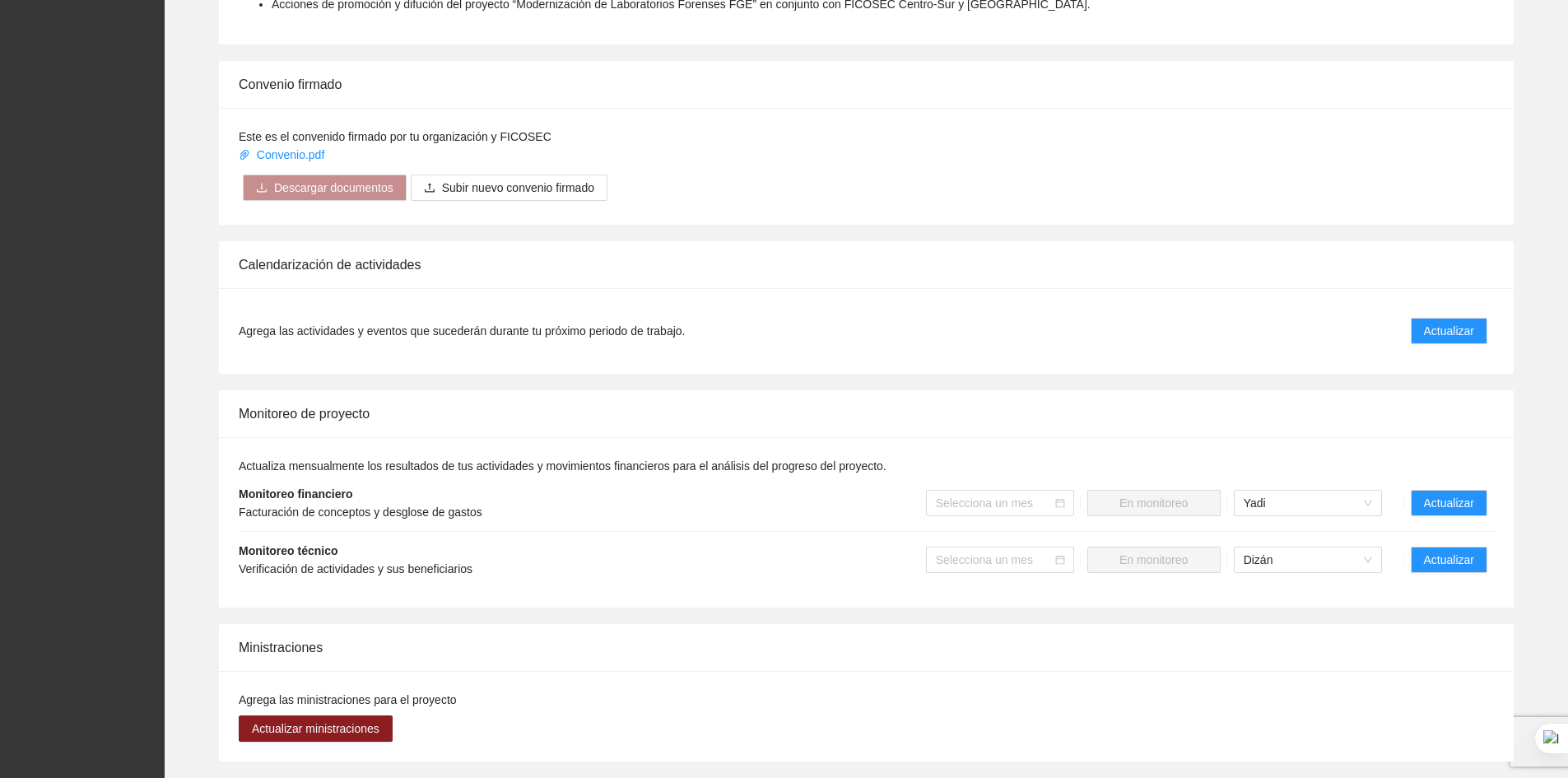
scroll to position [768, 0]
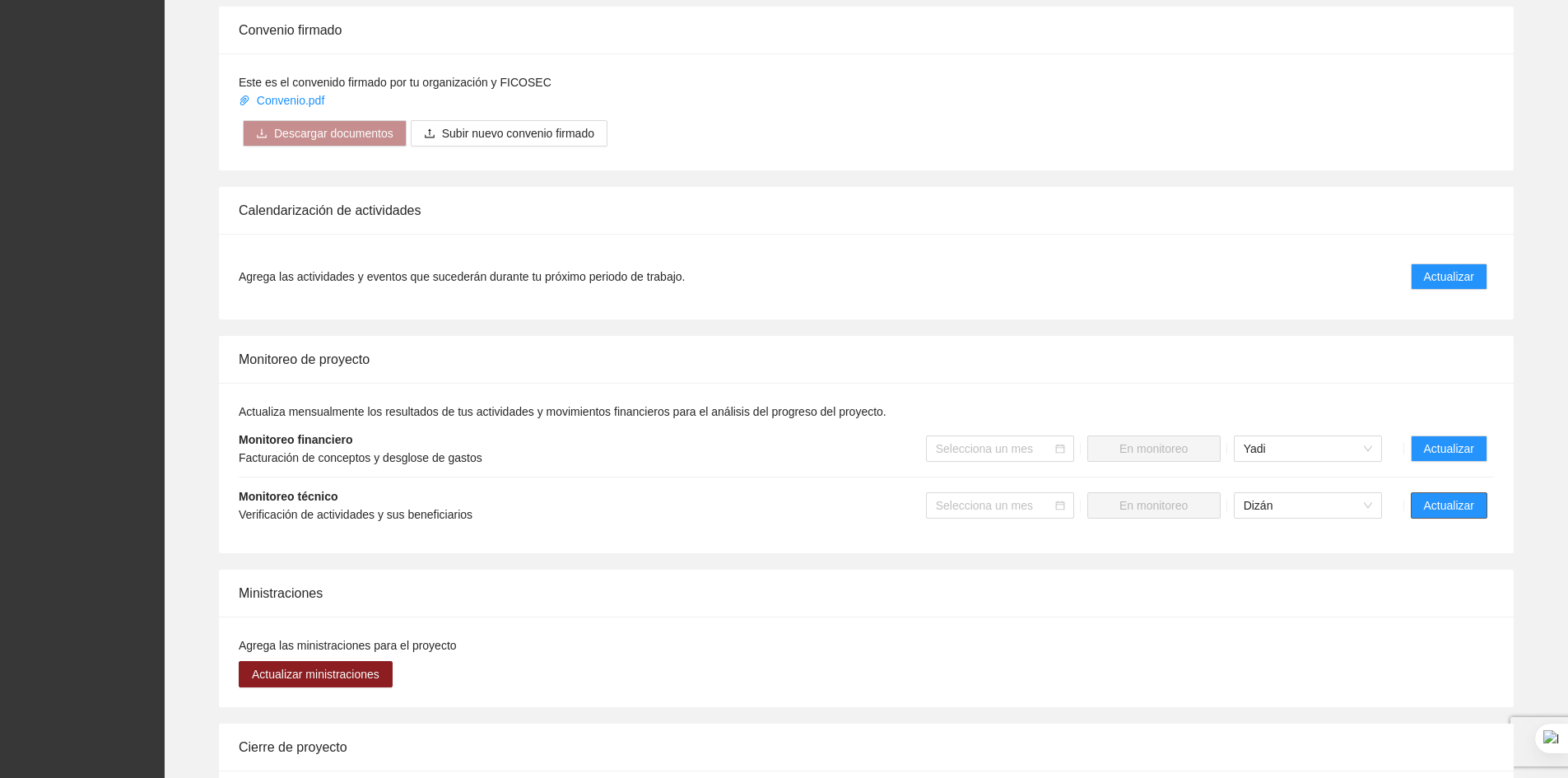
click at [1453, 509] on span "Actualizar" at bounding box center [1448, 505] width 50 height 18
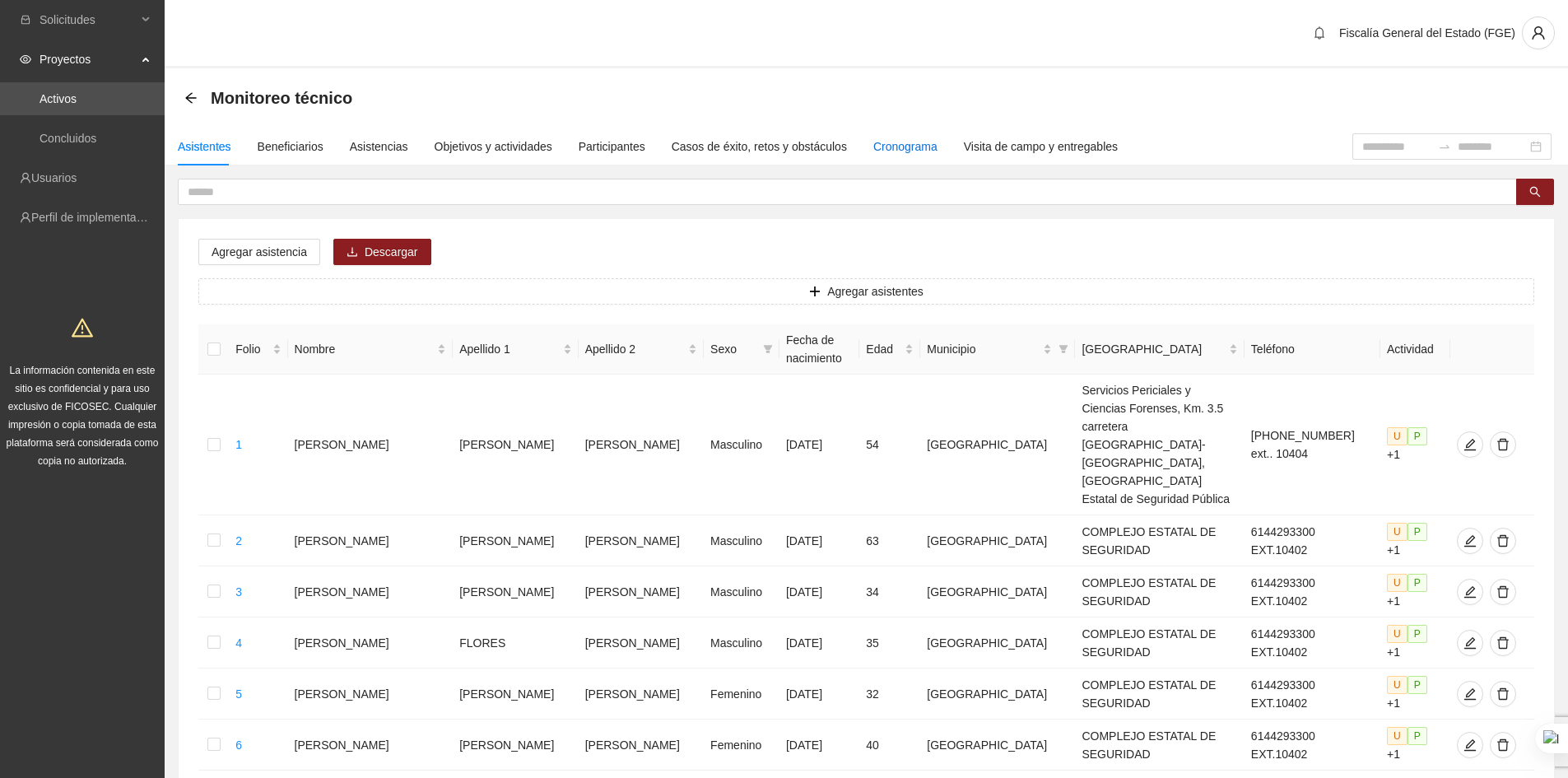
click at [904, 148] on div "Cronograma" at bounding box center [905, 146] width 65 height 18
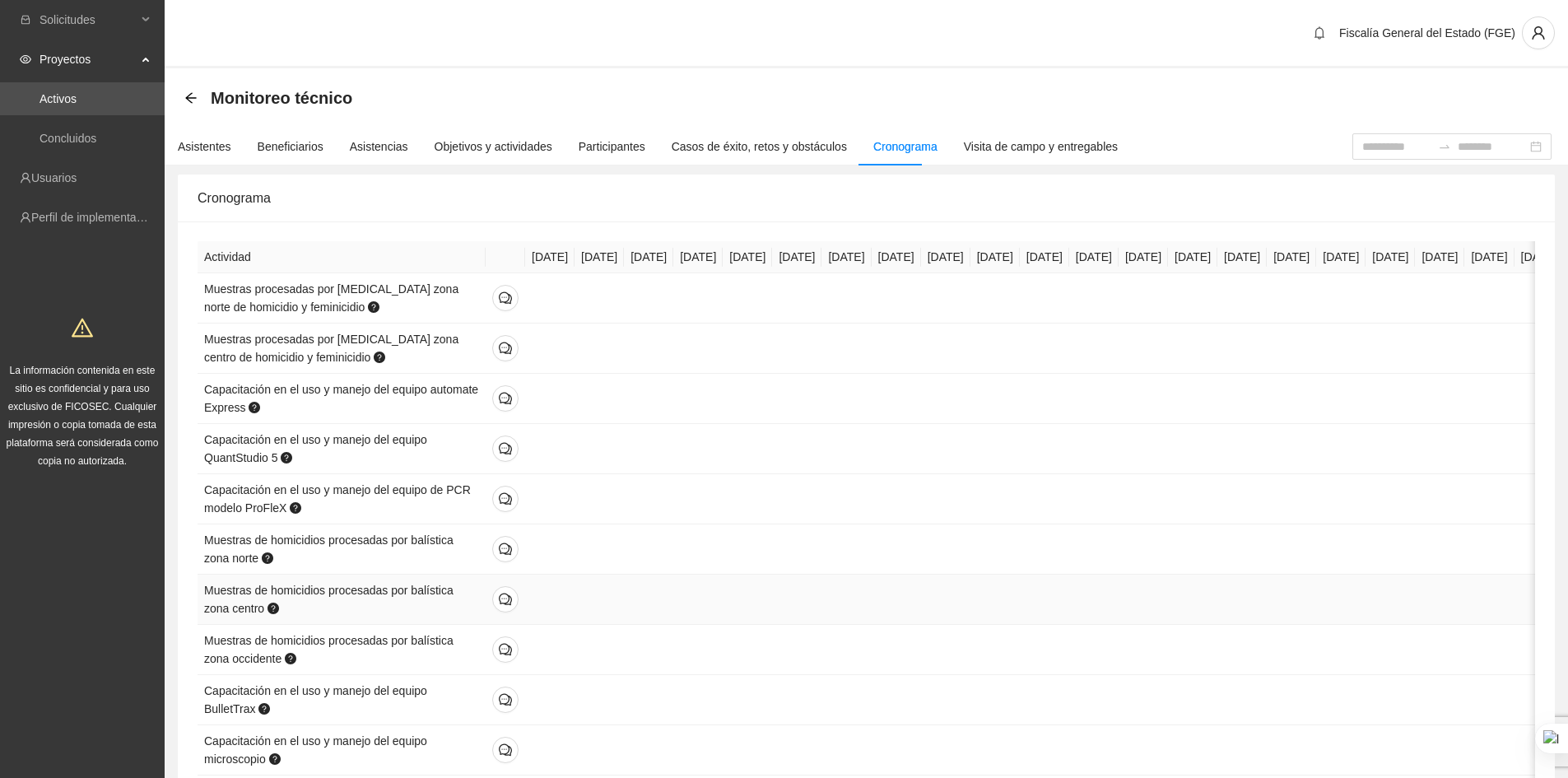
scroll to position [494, 0]
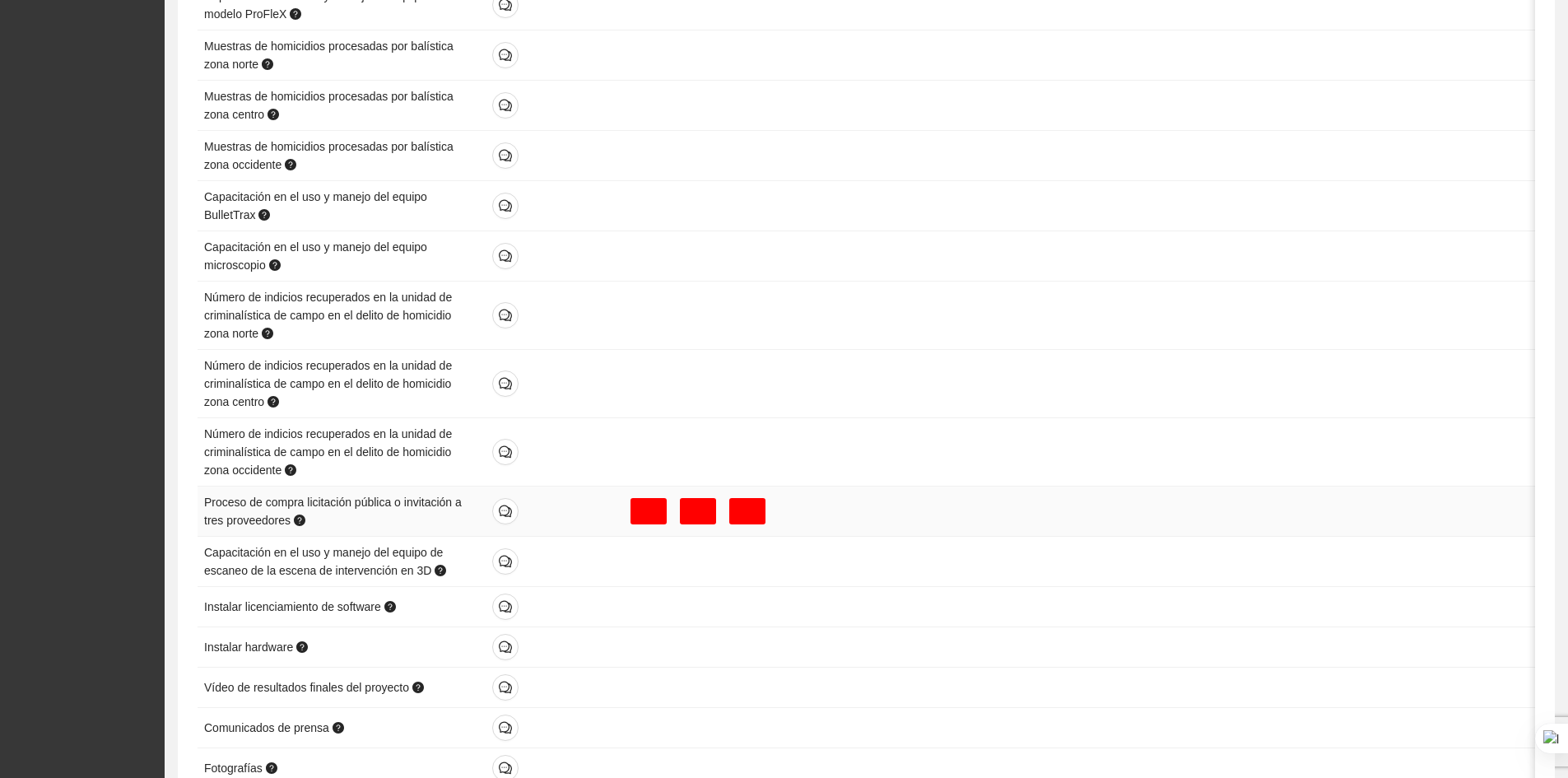
click at [631, 525] on div at bounding box center [648, 511] width 37 height 26
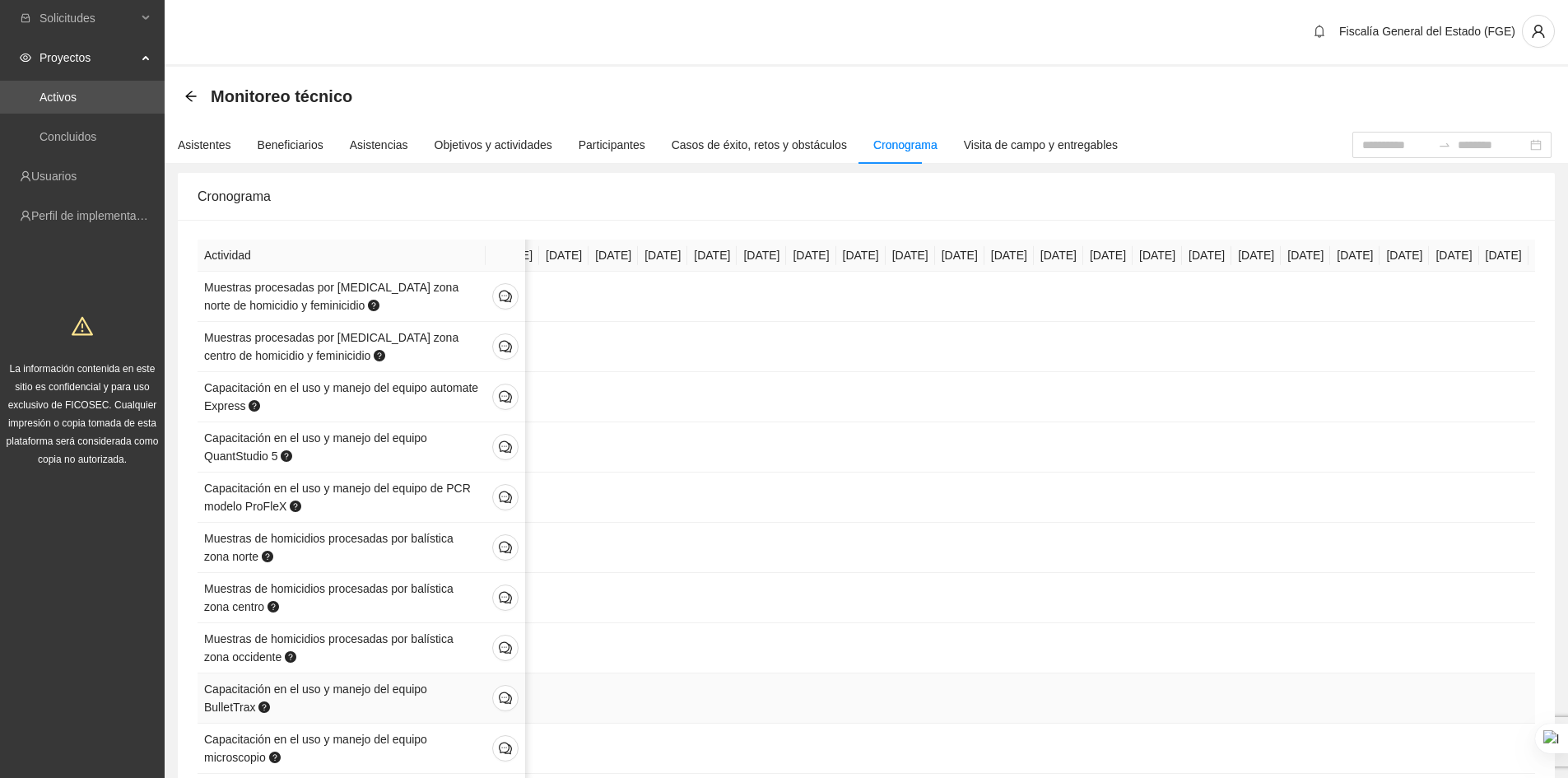
scroll to position [0, 0]
click at [998, 150] on div "Visita de campo y entregables" at bounding box center [1040, 146] width 154 height 18
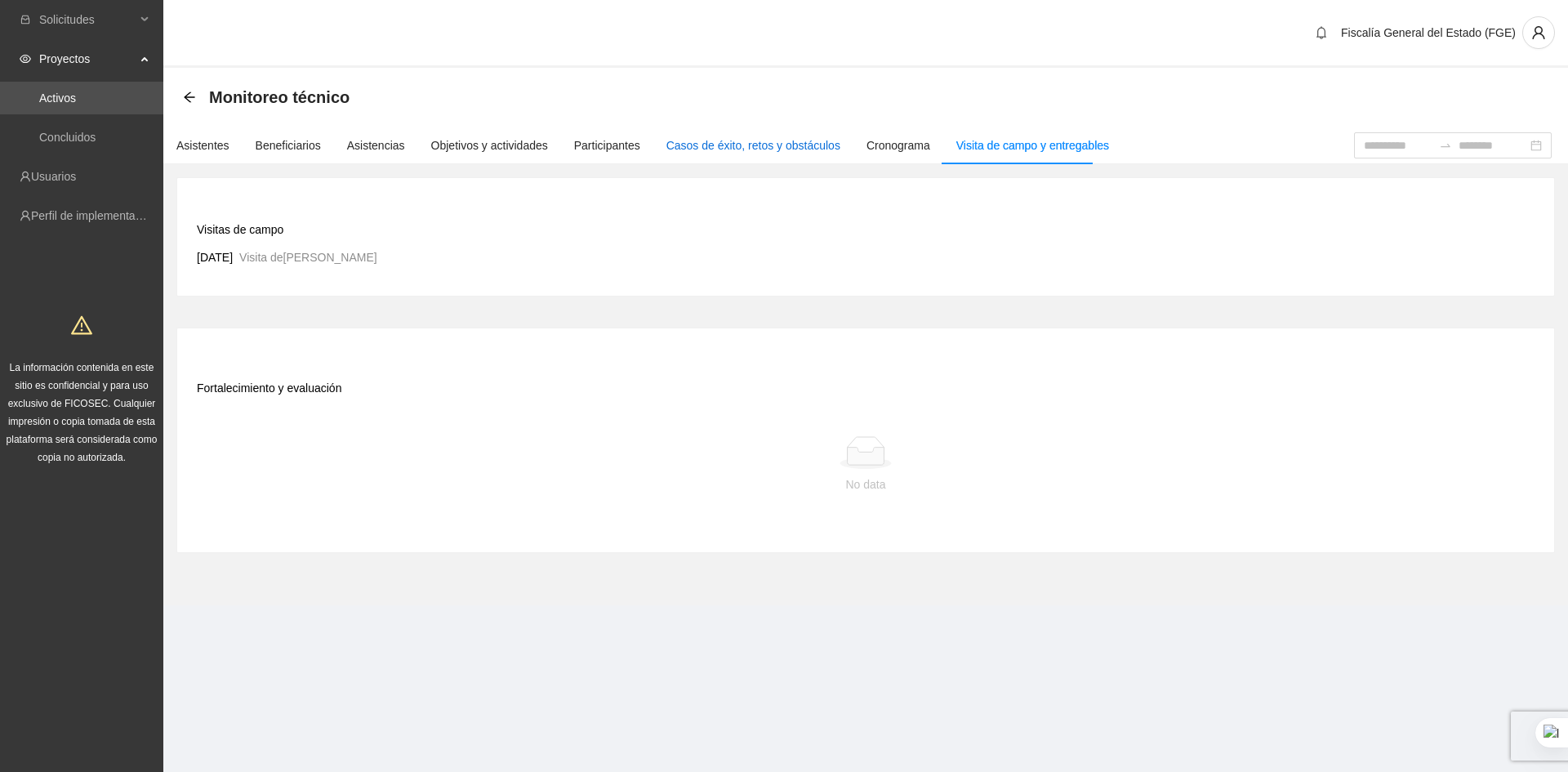
click at [682, 148] on div "Casos de éxito, retos y obstáculos" at bounding box center [753, 145] width 174 height 18
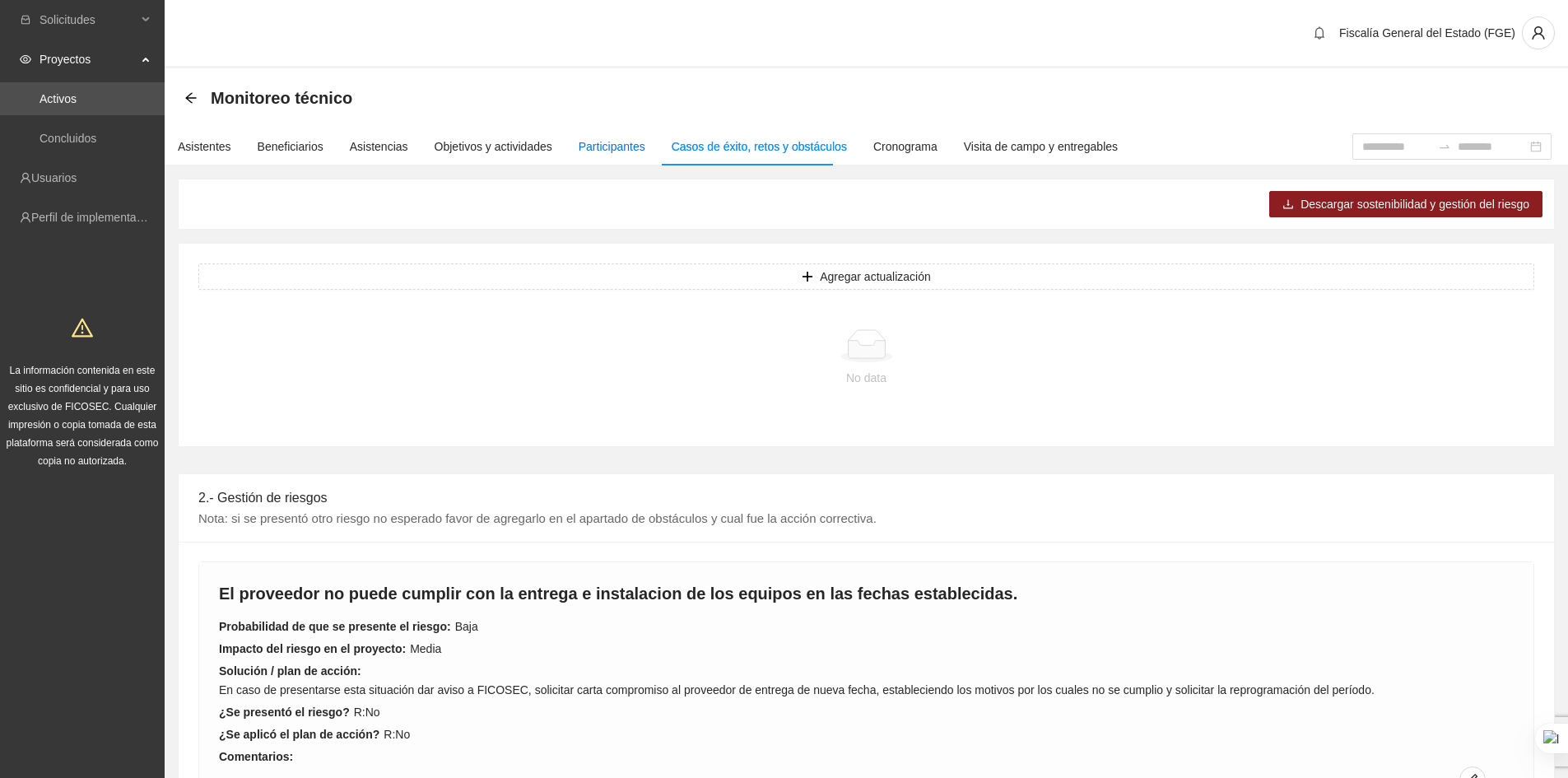
click at [597, 148] on div "Participantes" at bounding box center [612, 146] width 66 height 18
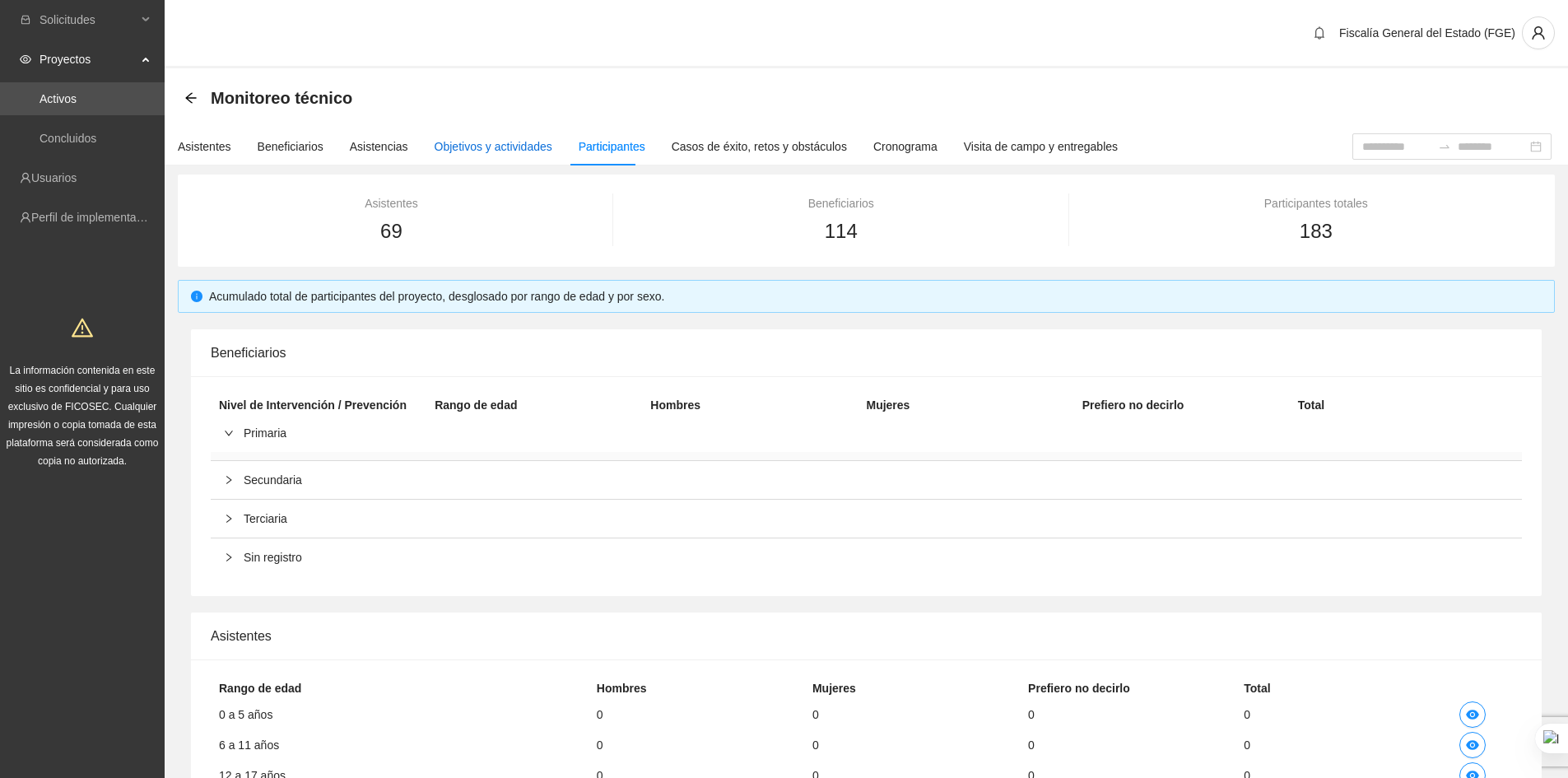
click at [514, 147] on div "Objetivos y actividades" at bounding box center [493, 146] width 117 height 18
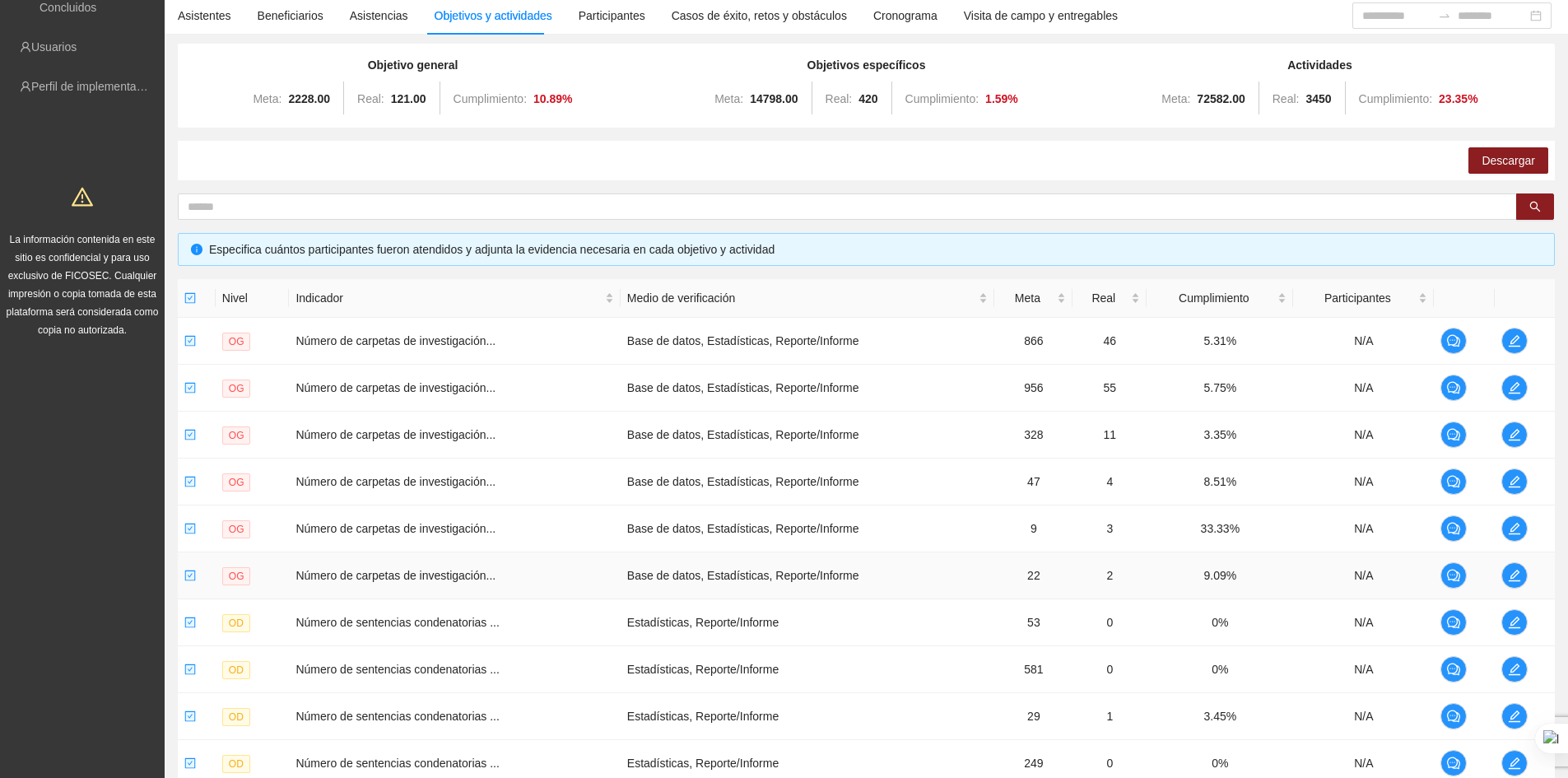
scroll to position [298, 0]
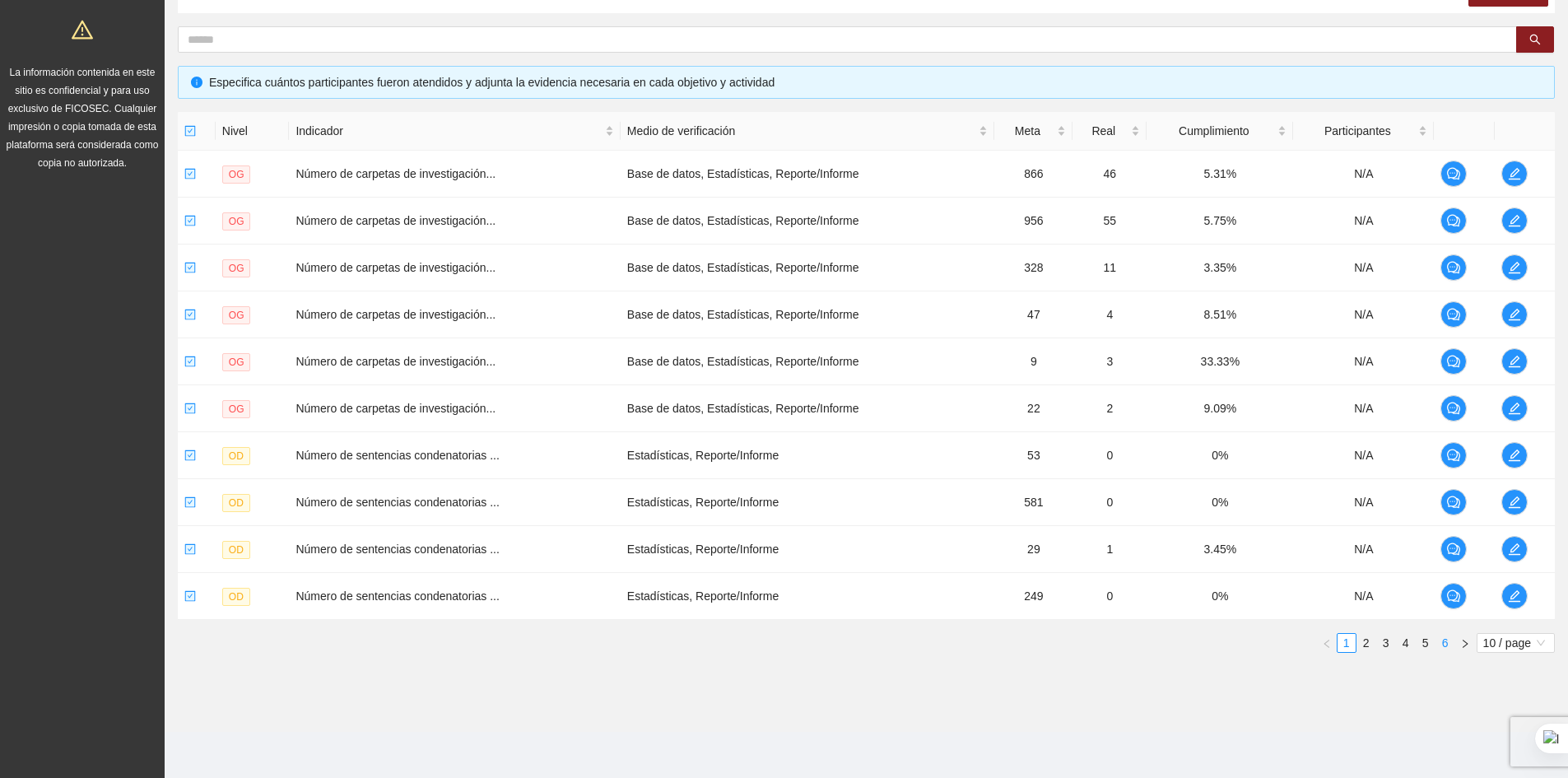
click at [1446, 645] on link "6" at bounding box center [1445, 643] width 18 height 18
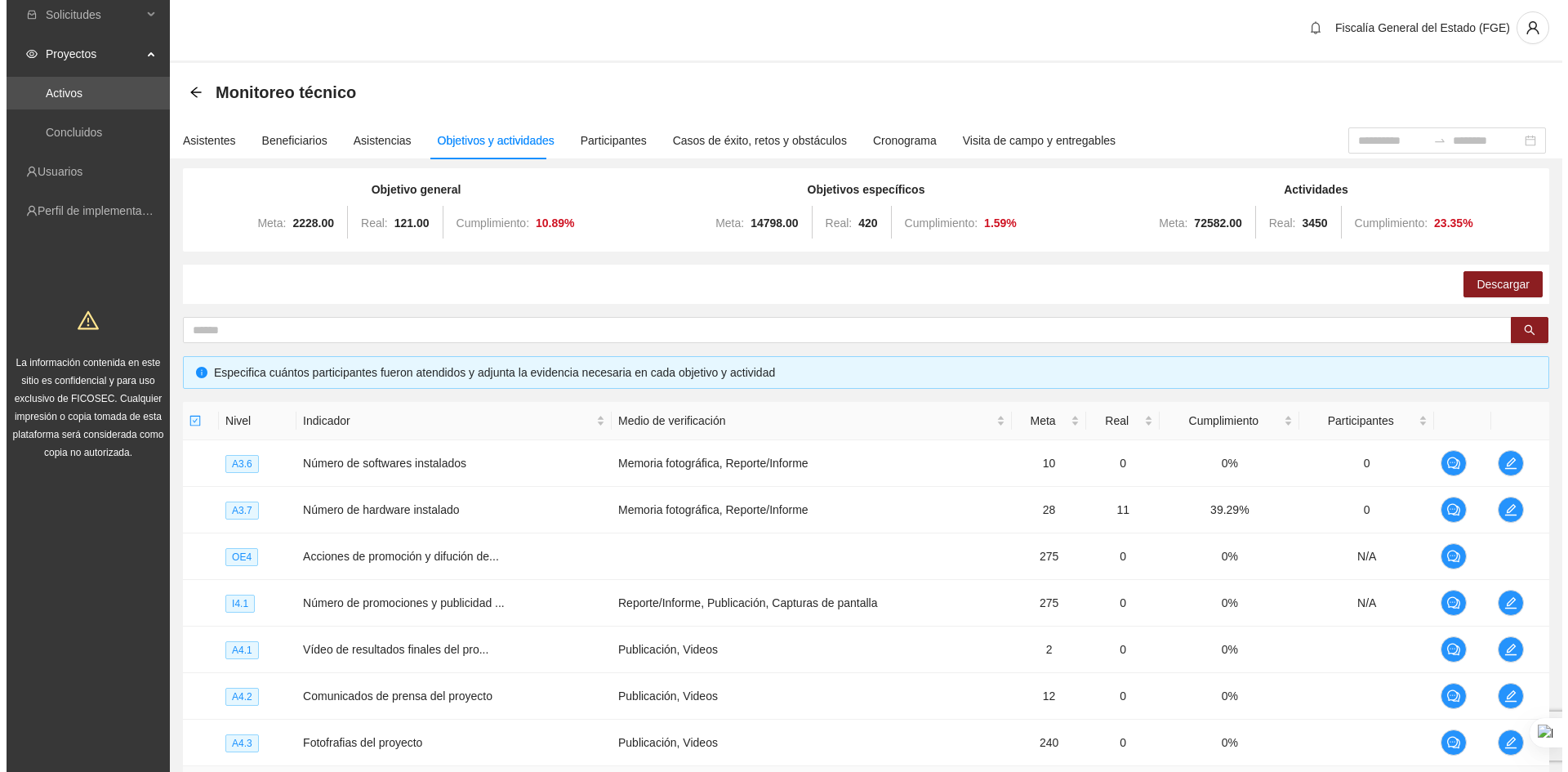
scroll to position [0, 0]
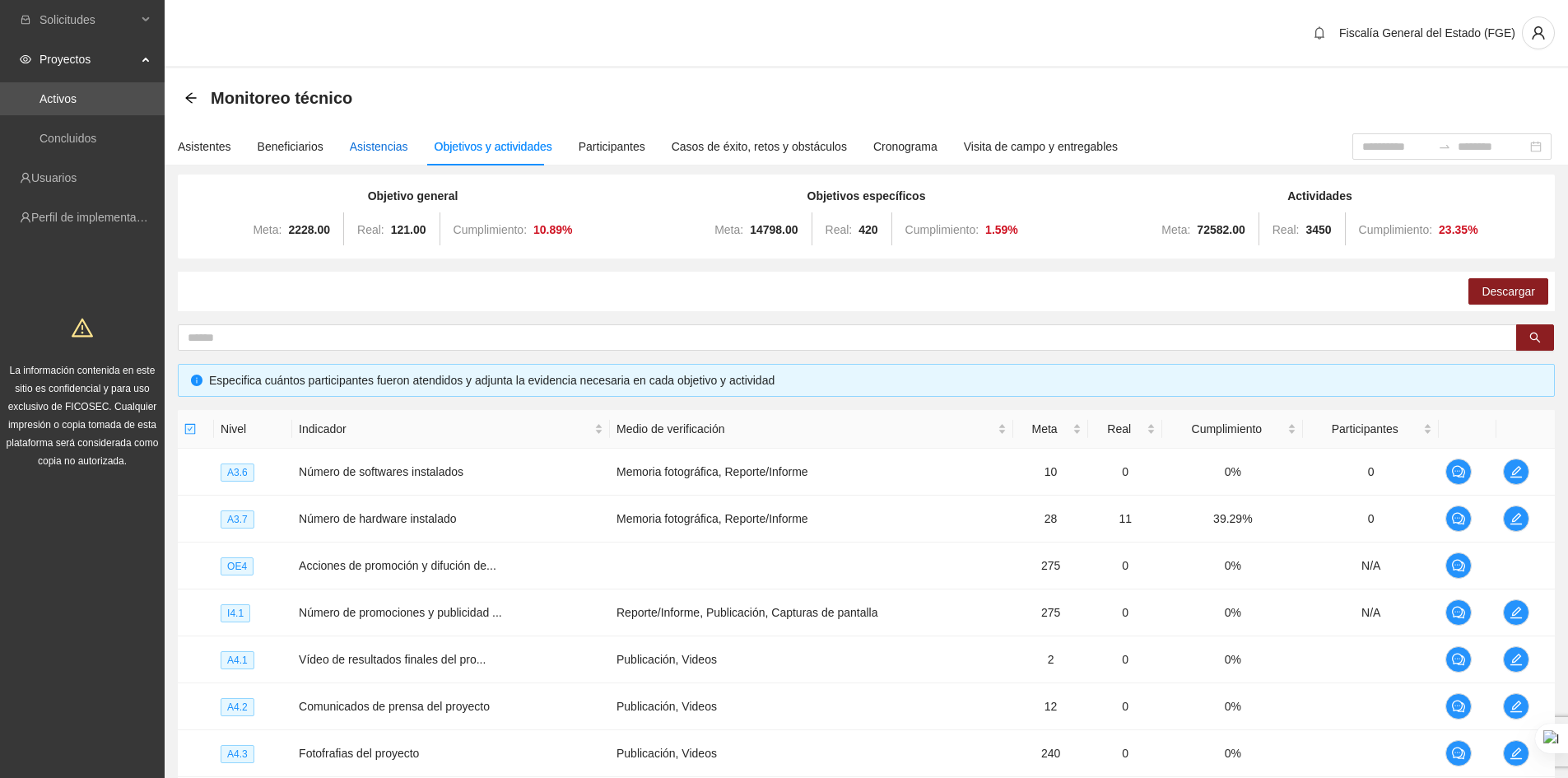
click at [382, 150] on div "Asistencias" at bounding box center [379, 146] width 59 height 18
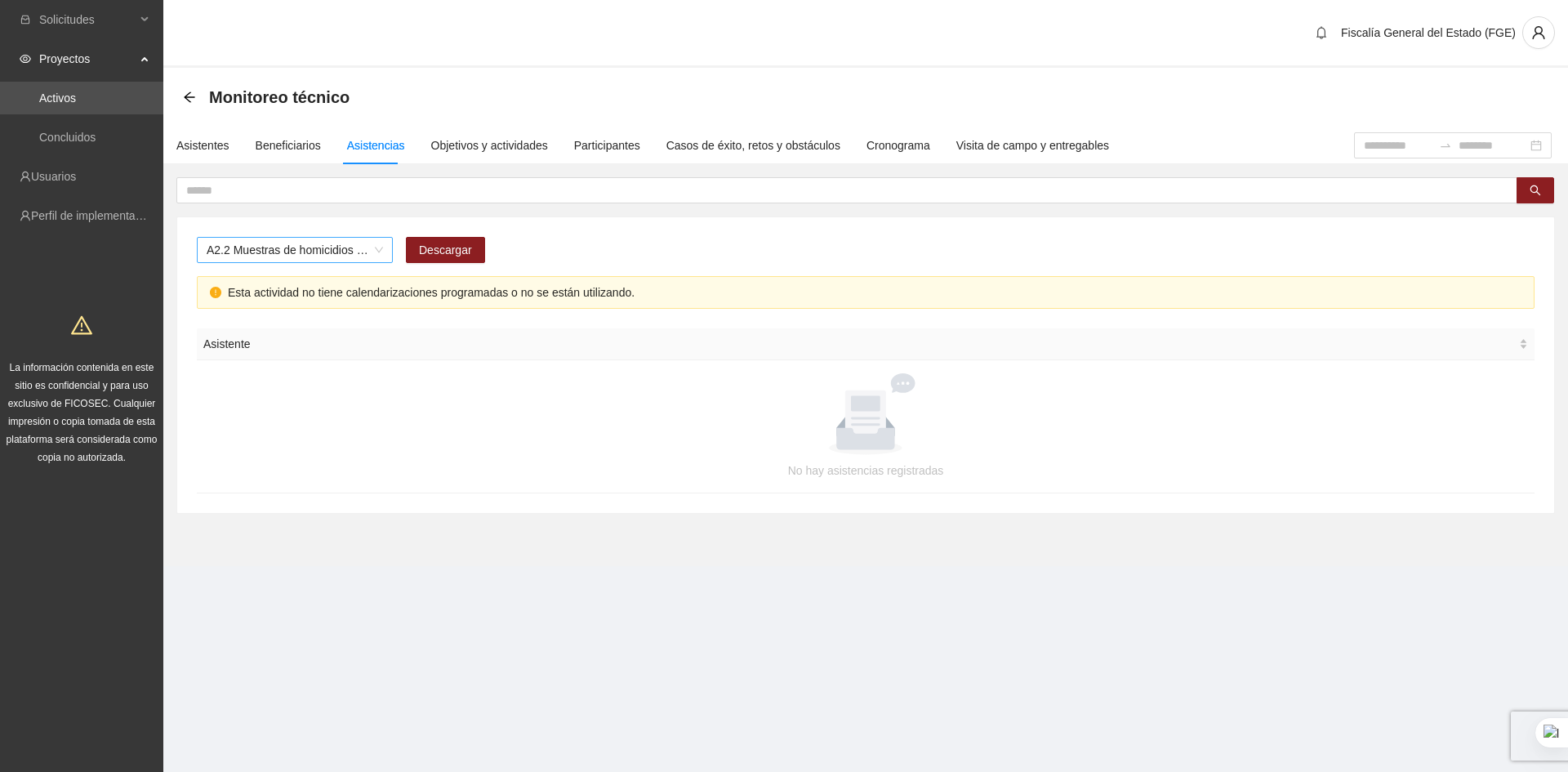
click at [385, 251] on div "A2.2 Muestras de homicidios procesadas por balística zona centro" at bounding box center [294, 250] width 196 height 26
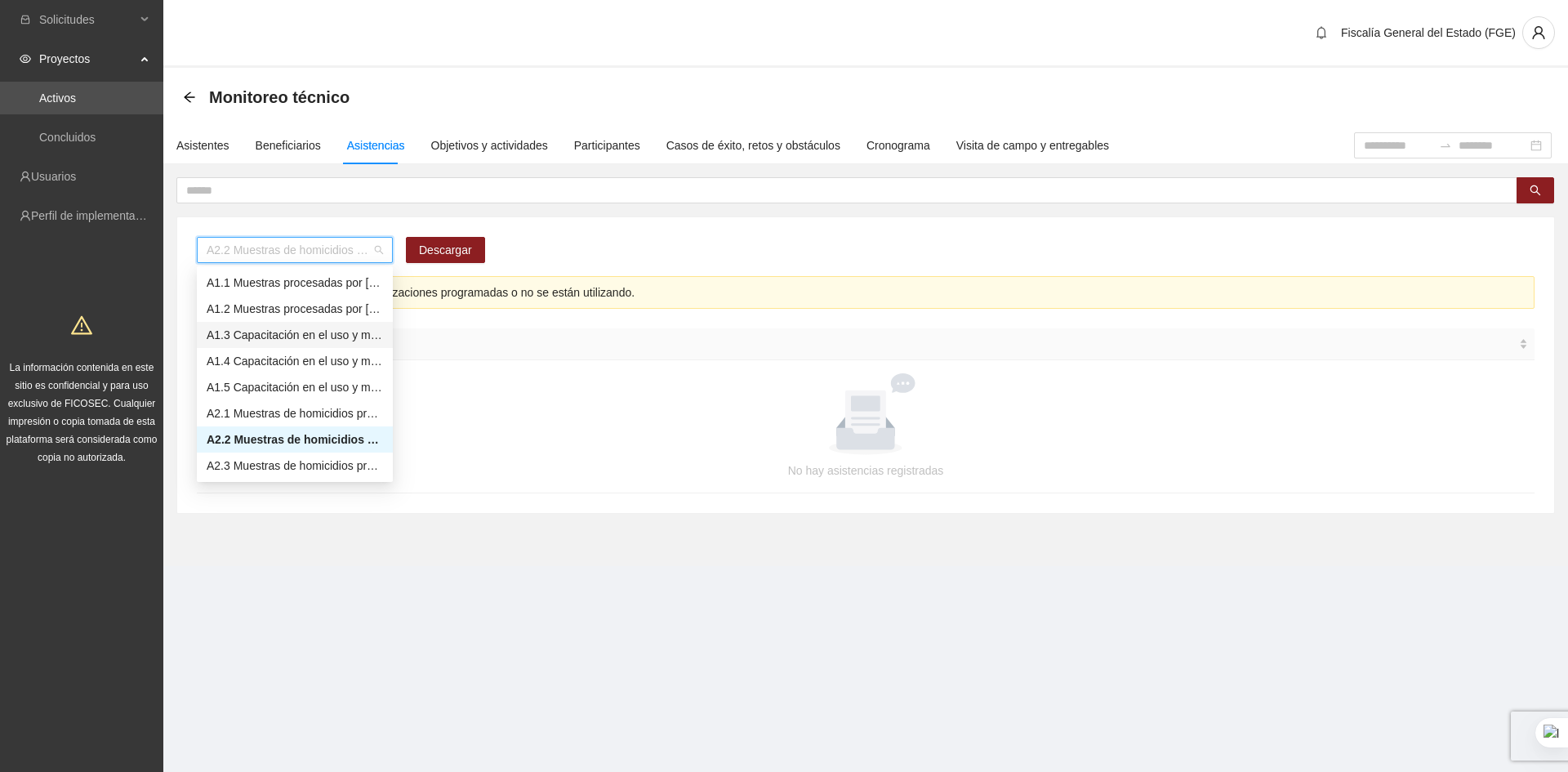
click at [554, 219] on div "A2.2 Muestras de homicidios procesadas por balística zona centro Descargar Esta…" at bounding box center [865, 365] width 1377 height 296
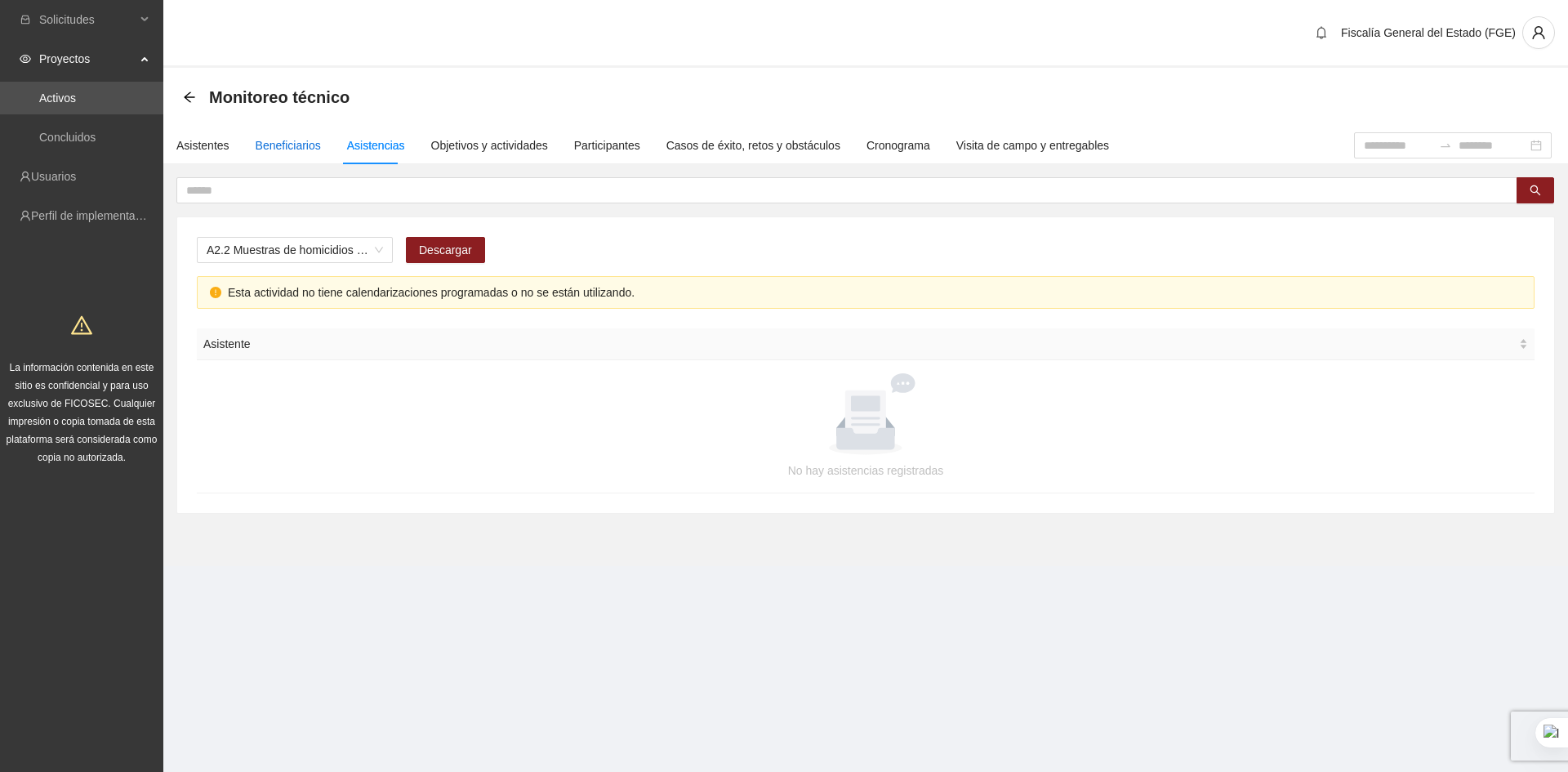
click at [291, 147] on div "Beneficiarios" at bounding box center [288, 145] width 65 height 18
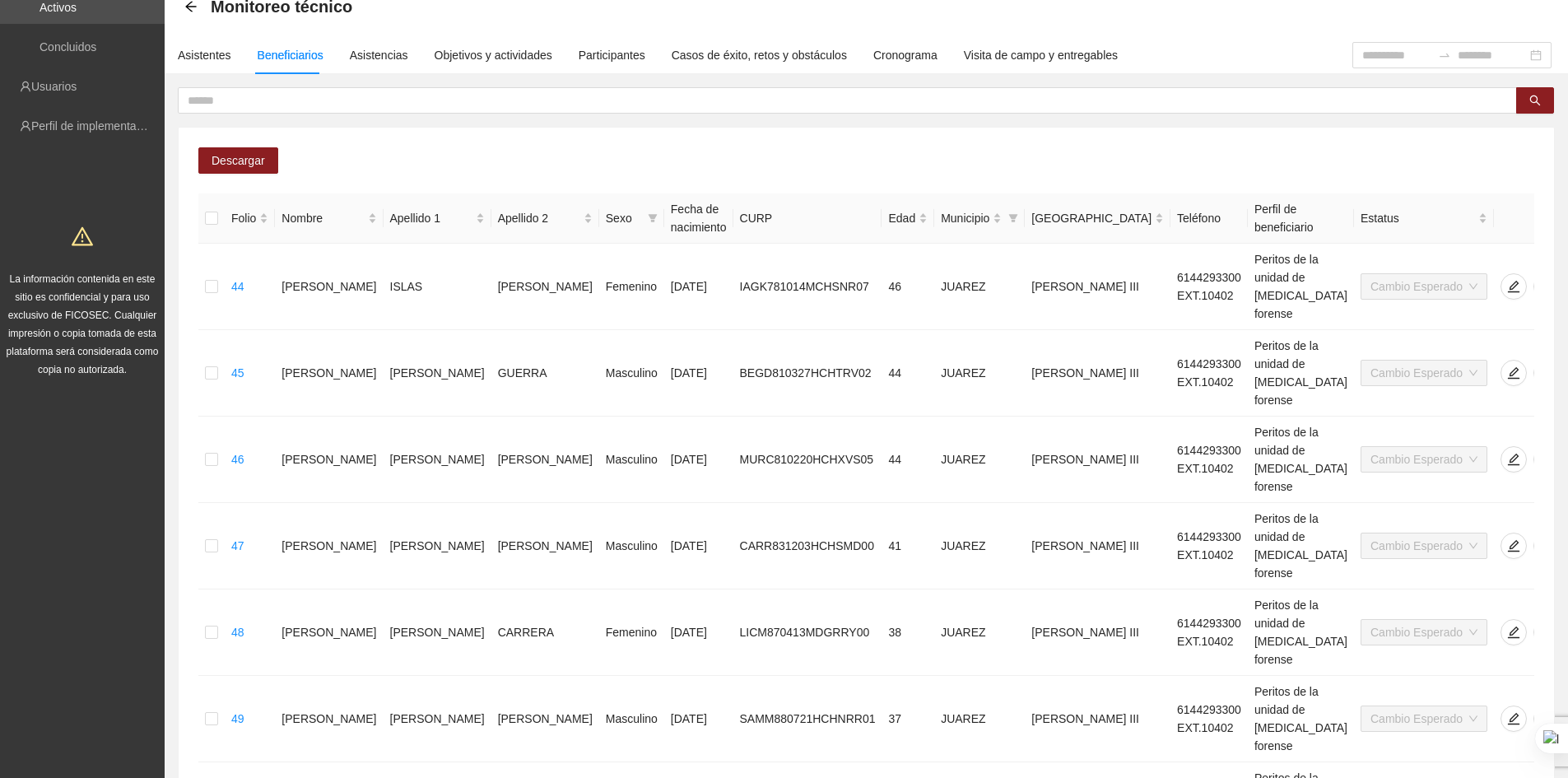
scroll to position [224, 0]
